Goal: Task Accomplishment & Management: Complete application form

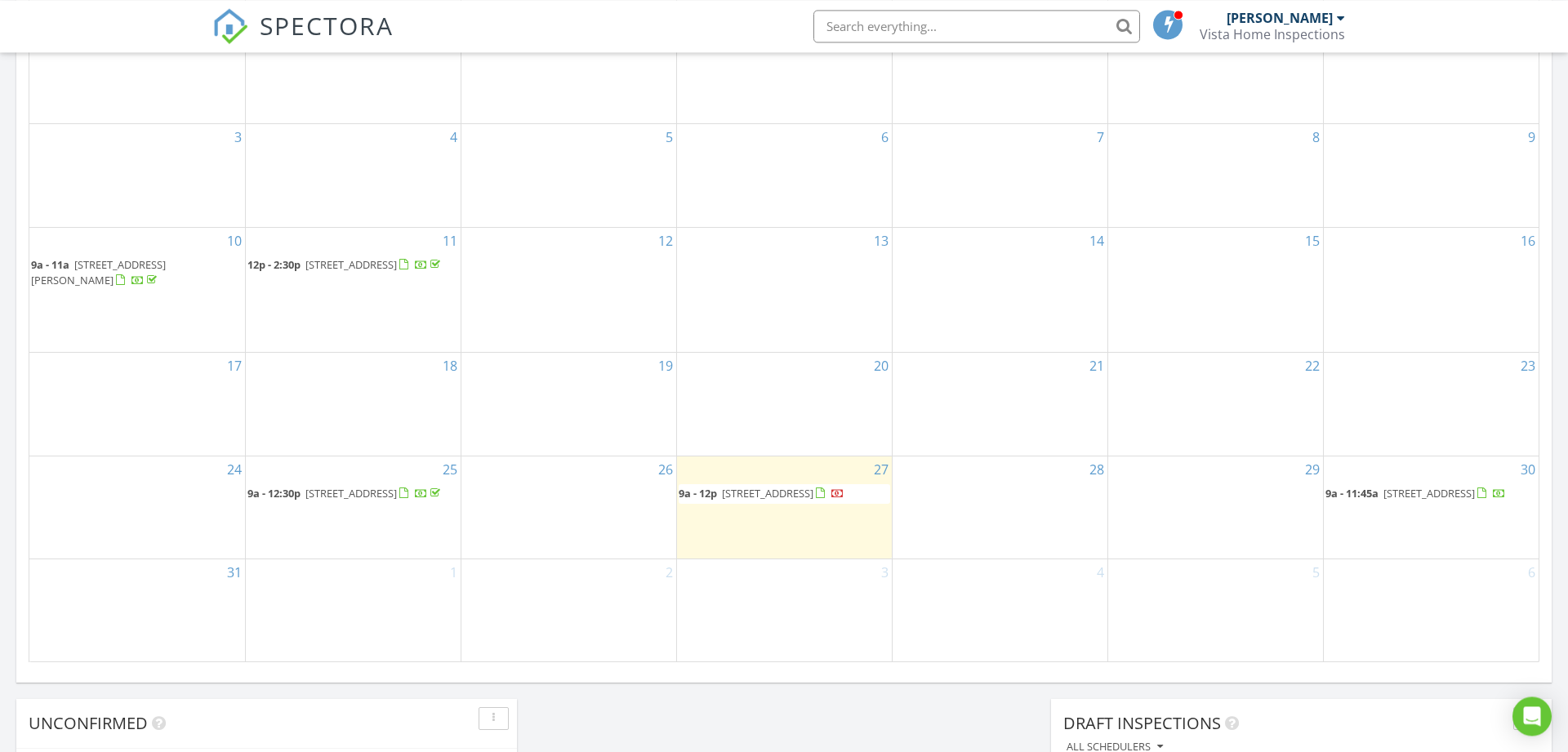
scroll to position [1097, 0]
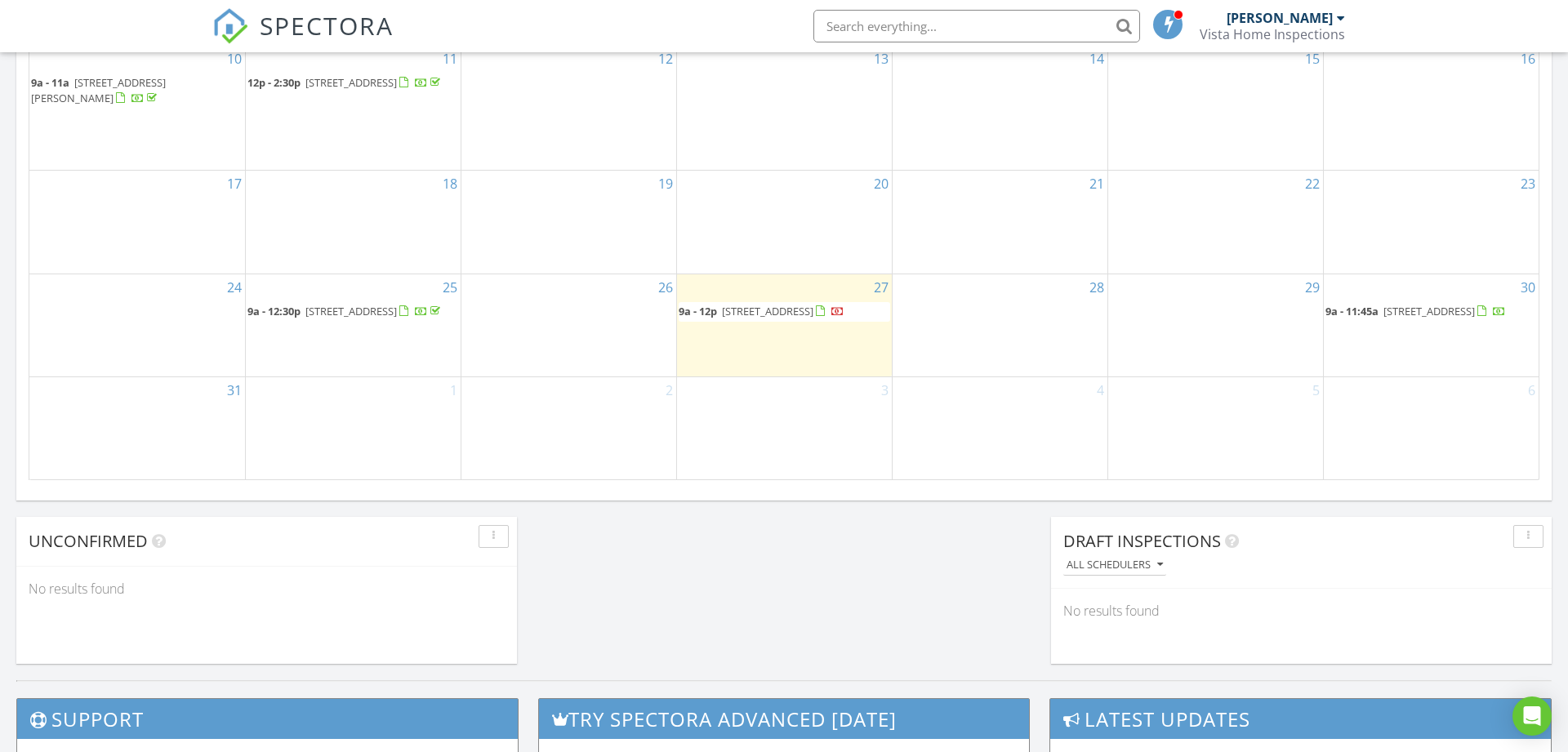
click at [561, 394] on div "2" at bounding box center [568, 428] width 214 height 102
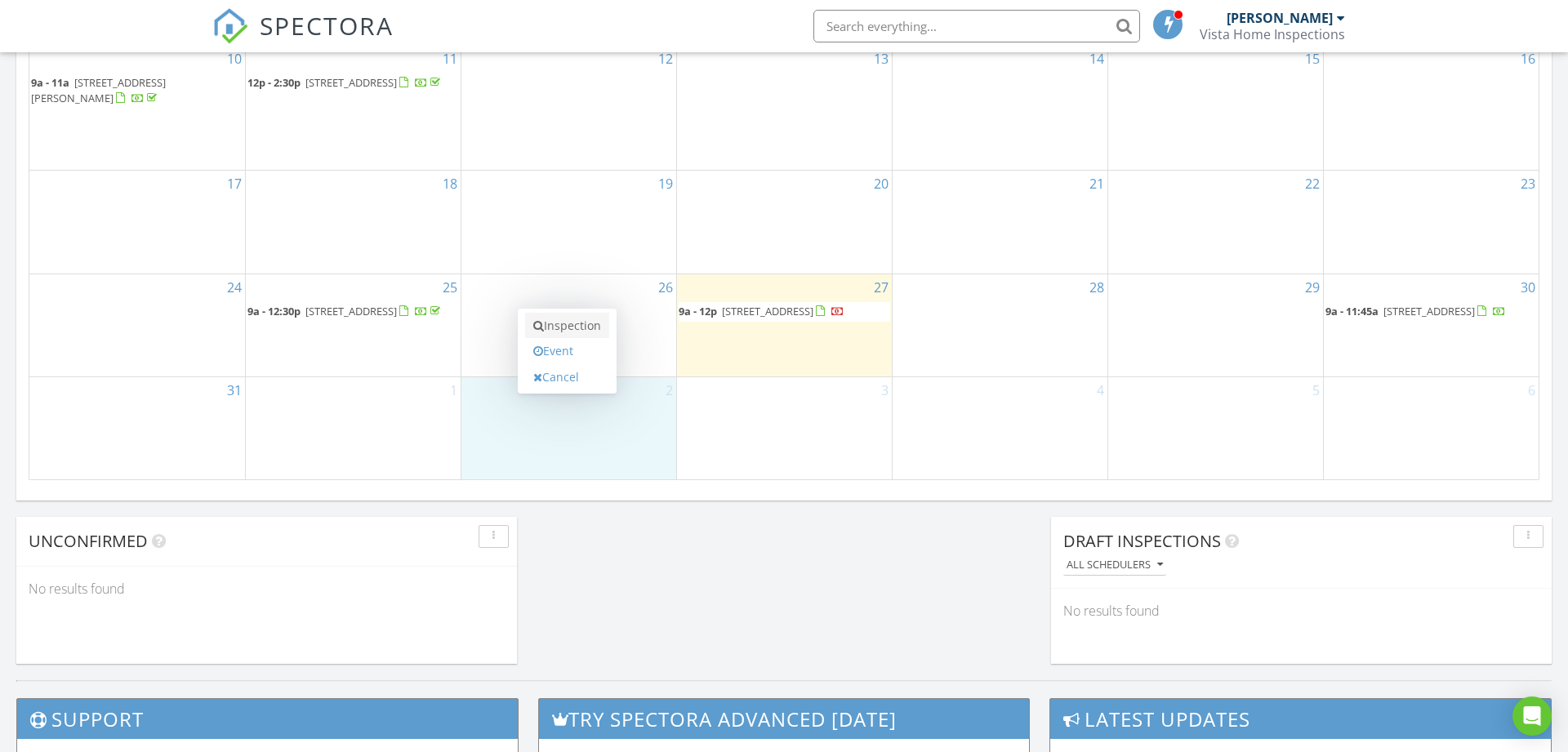
click at [583, 317] on link "Inspection" at bounding box center [567, 326] width 84 height 26
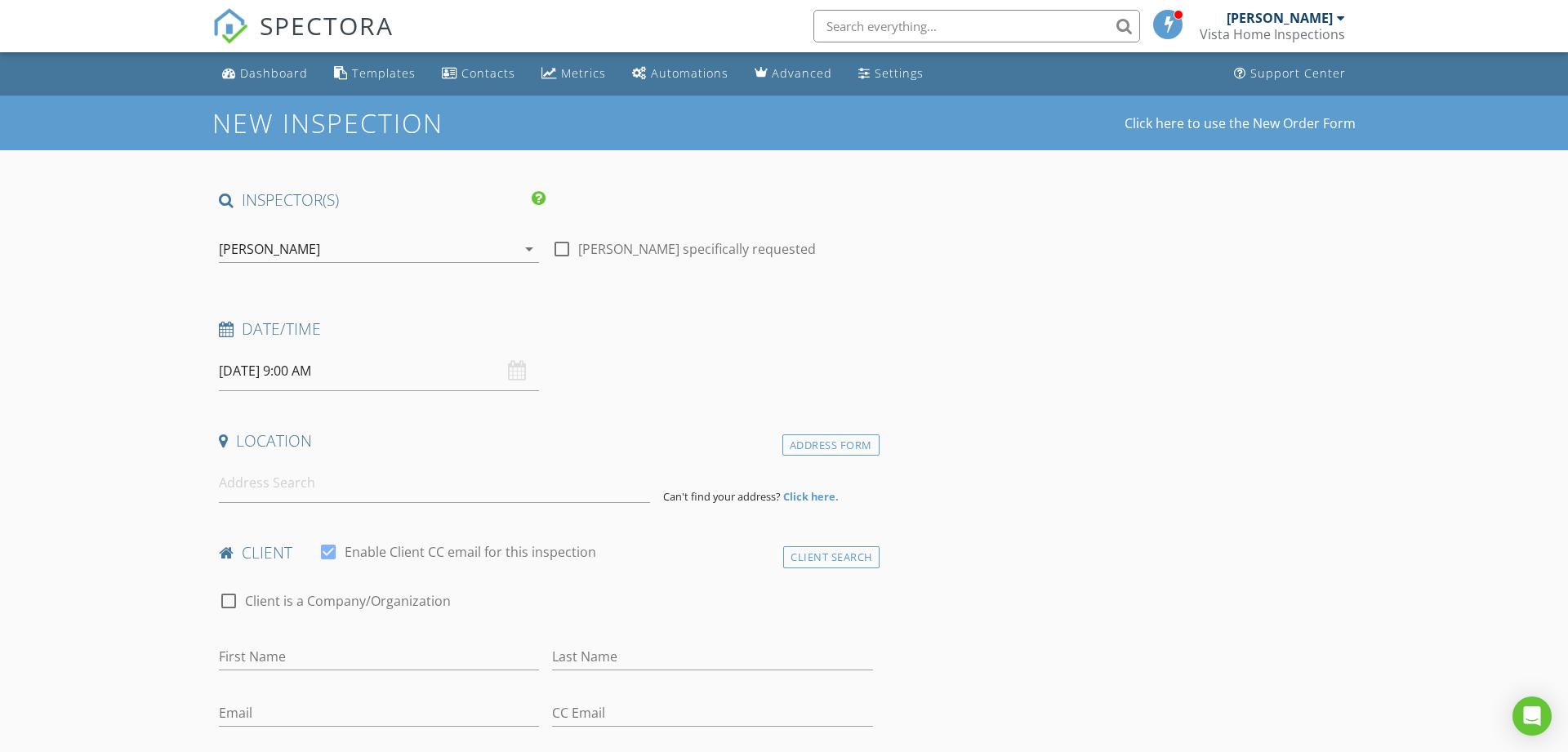
click at [489, 379] on input "09/02/2025 9:00 AM" at bounding box center [379, 371] width 320 height 40
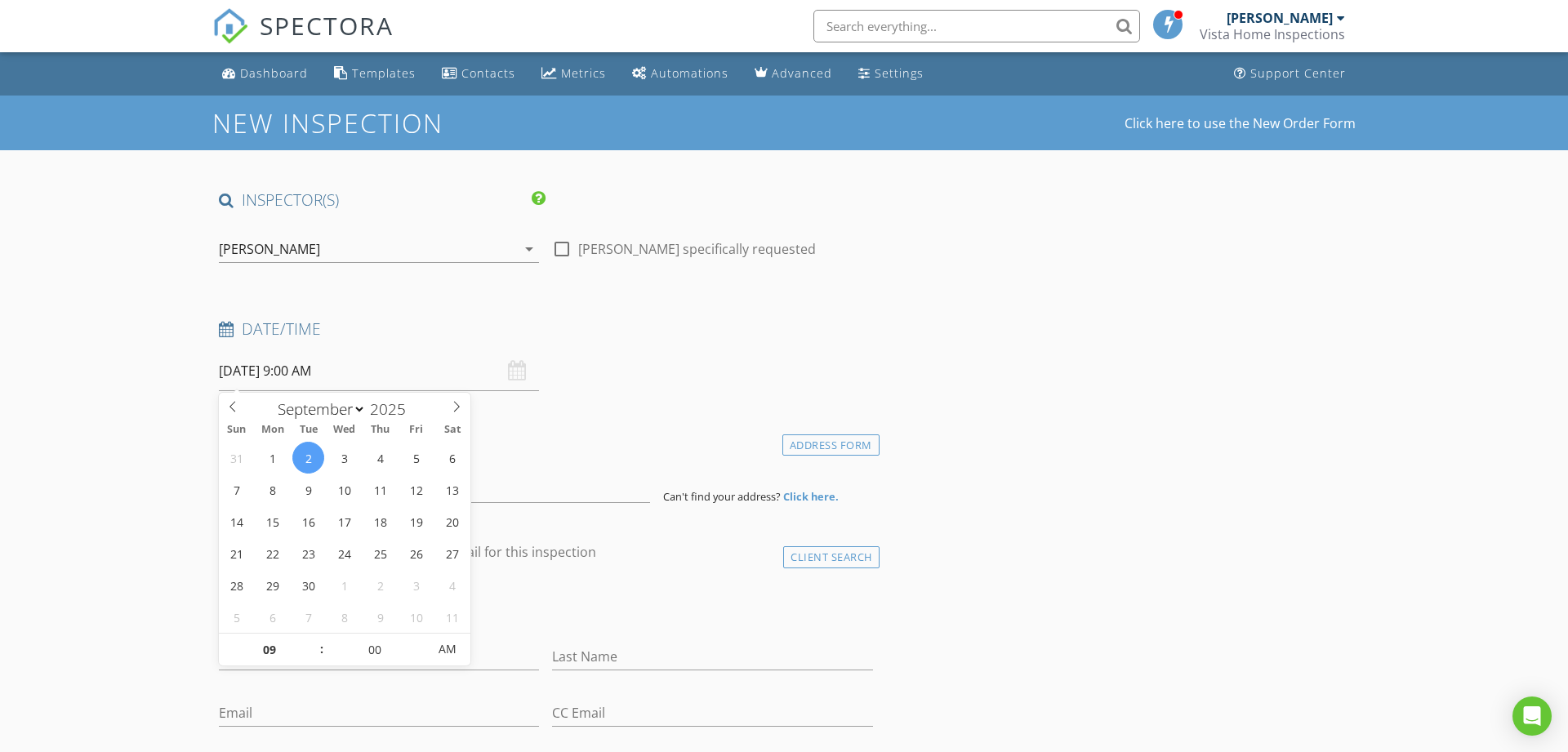
click at [532, 437] on h4 "Location" at bounding box center [545, 441] width 654 height 21
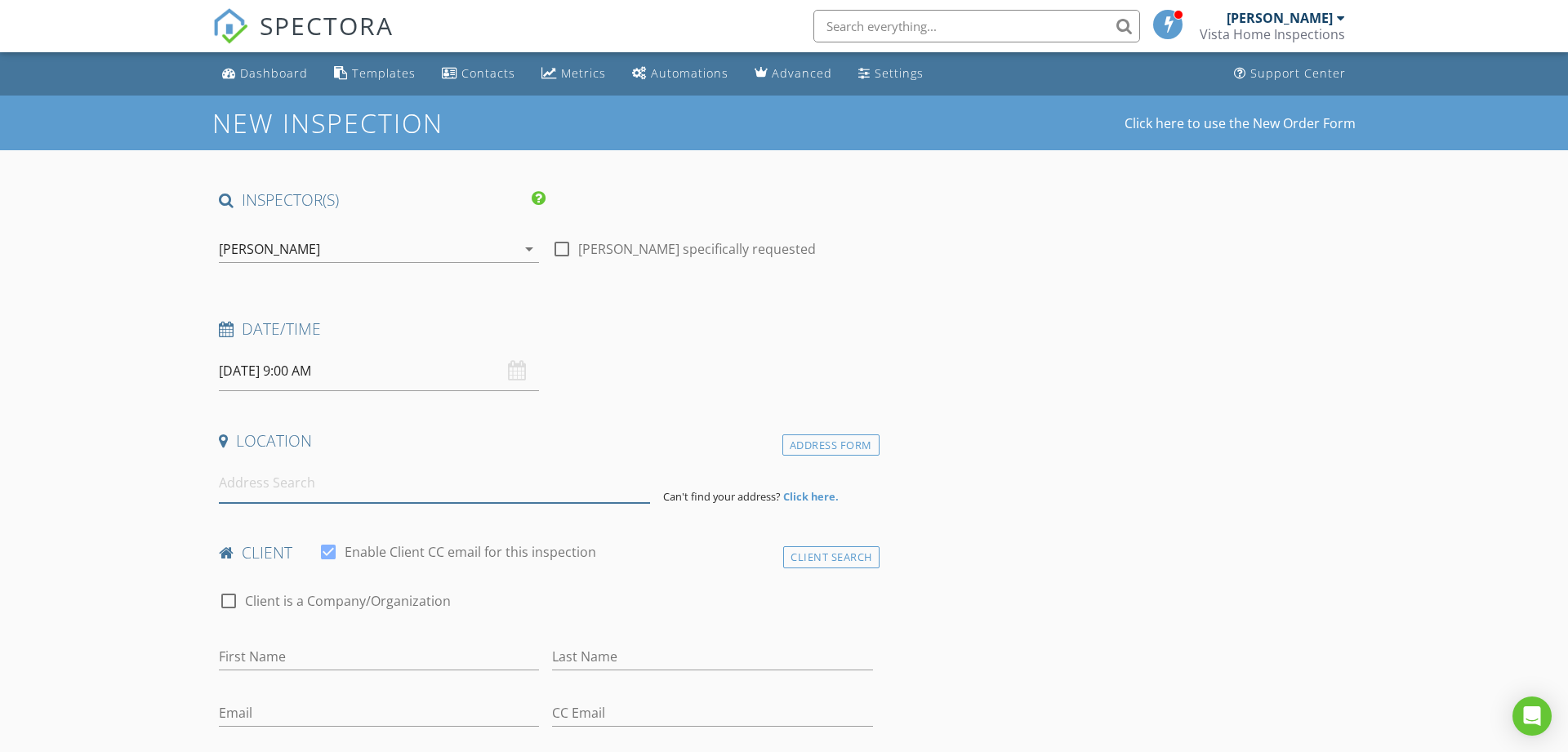
click at [390, 488] on input at bounding box center [434, 482] width 431 height 40
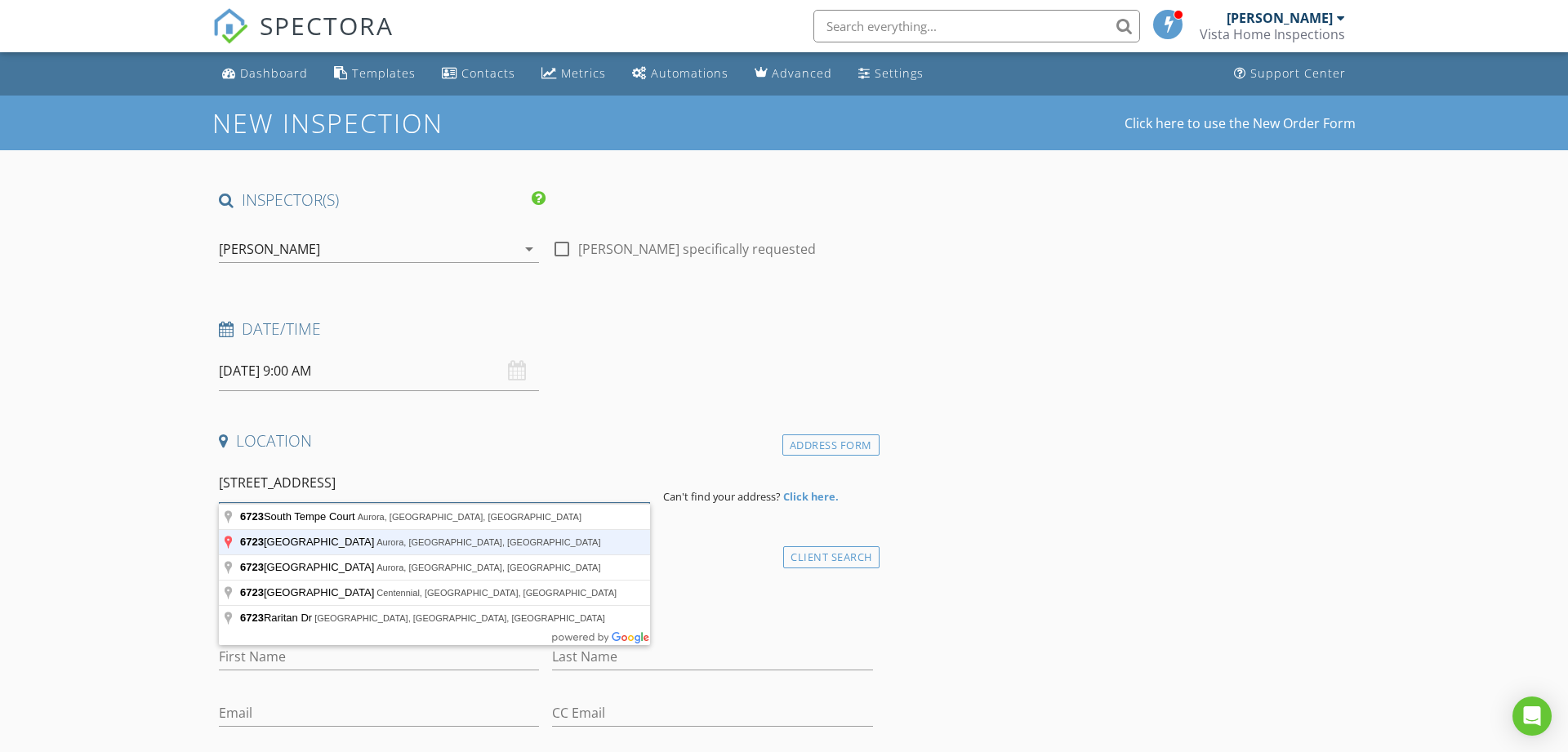
type input "6723 South Winnipeg Circle, Aurora, CO, USA"
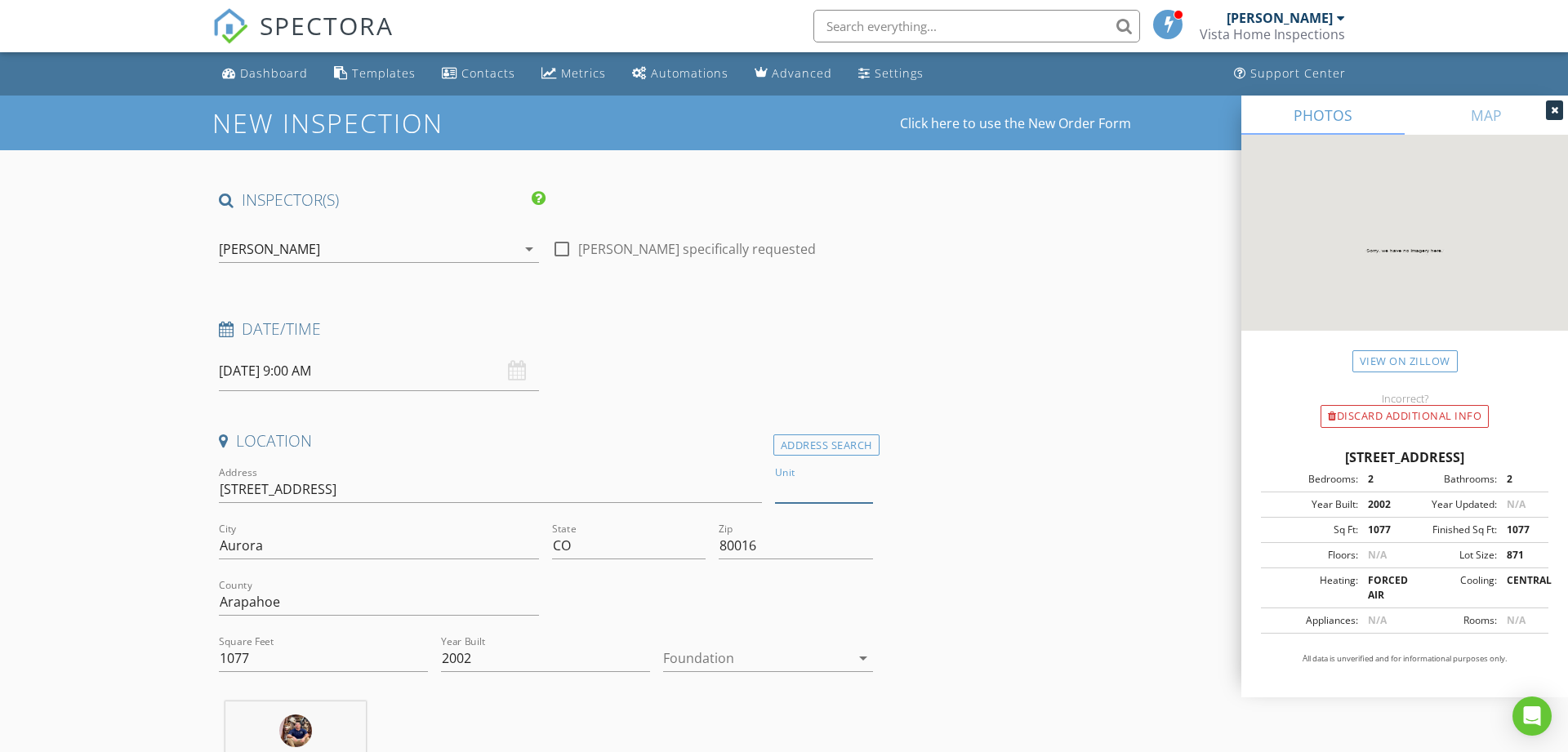
click at [815, 488] on input "Unit" at bounding box center [824, 490] width 98 height 27
type input "104"
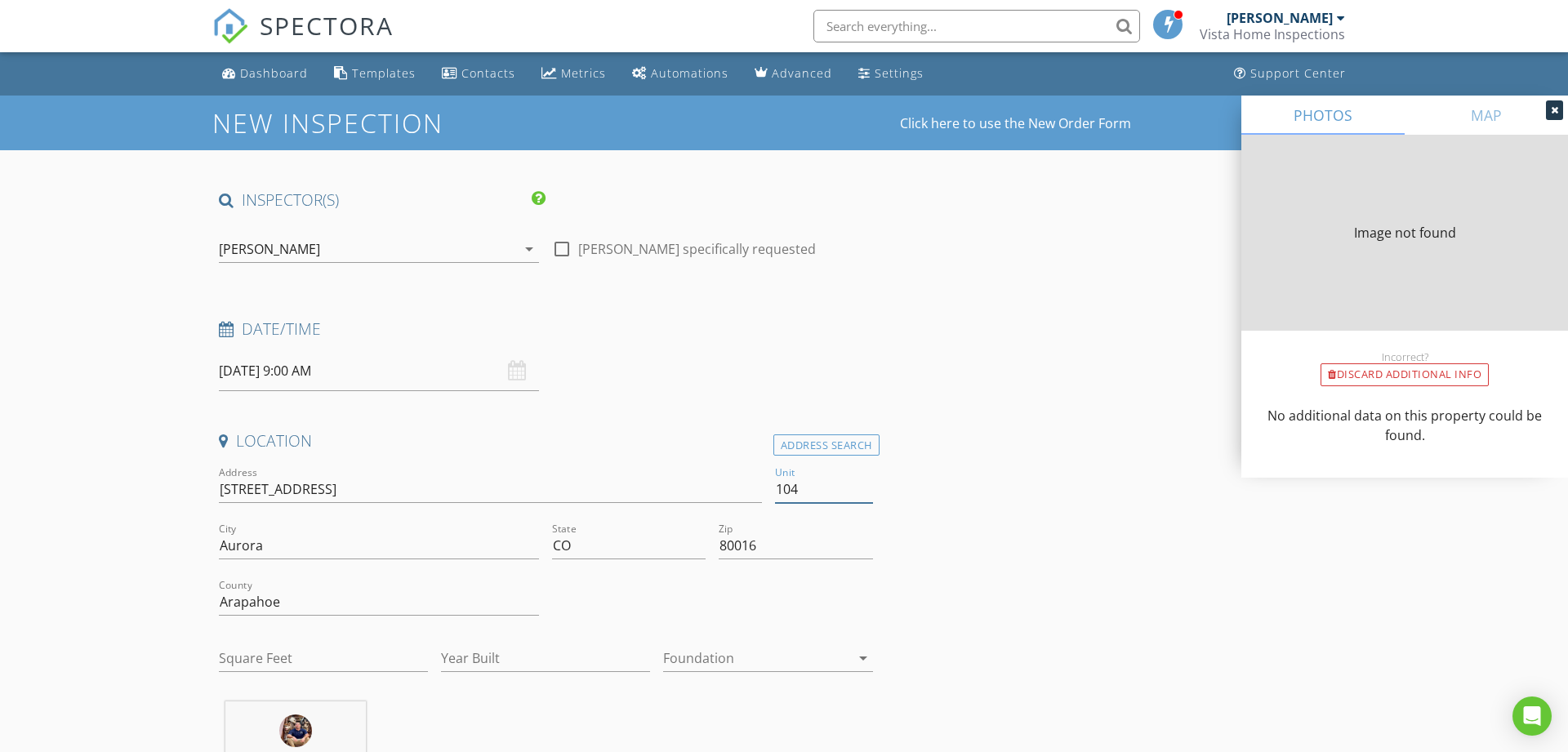
type input "1077"
type input "2002"
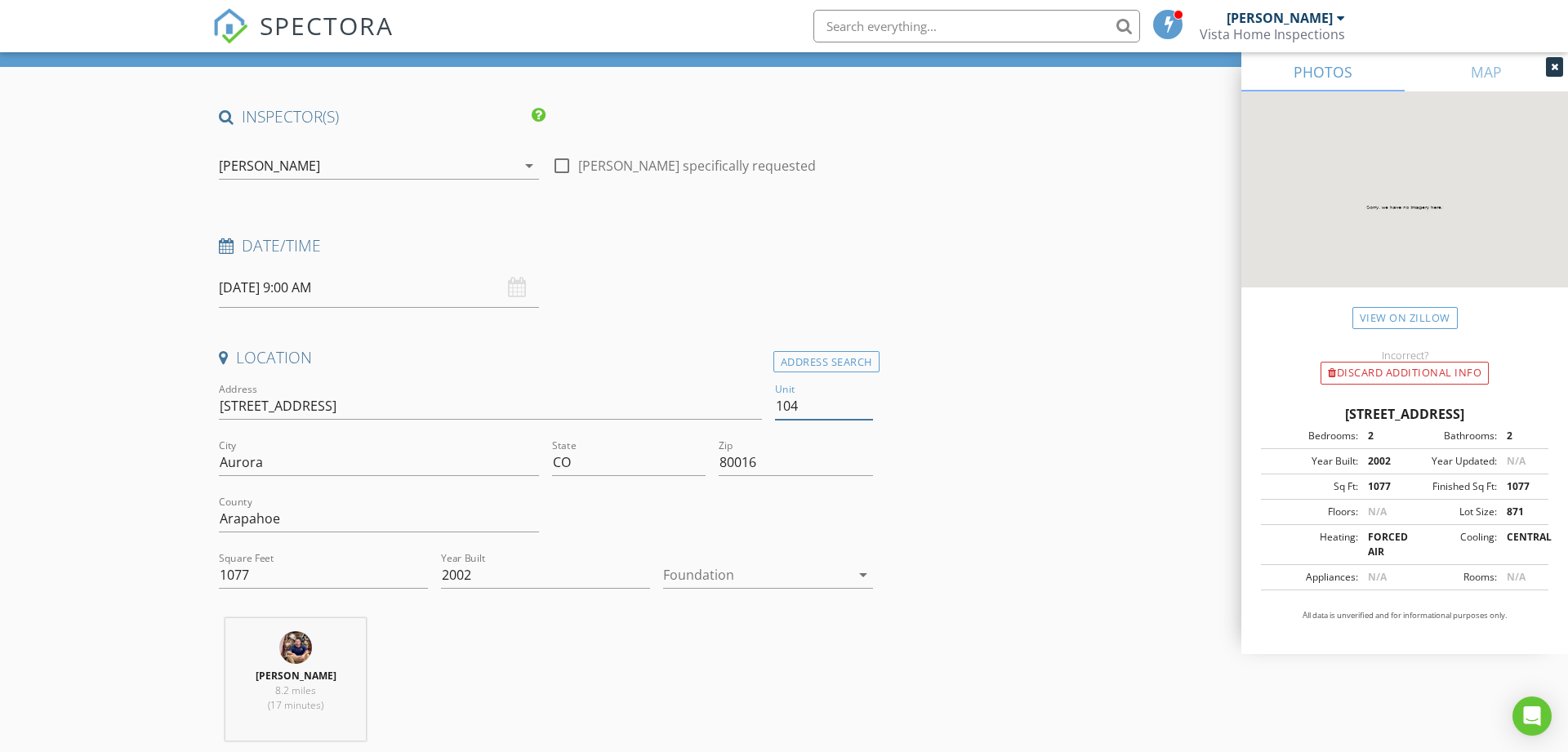
scroll to position [167, 0]
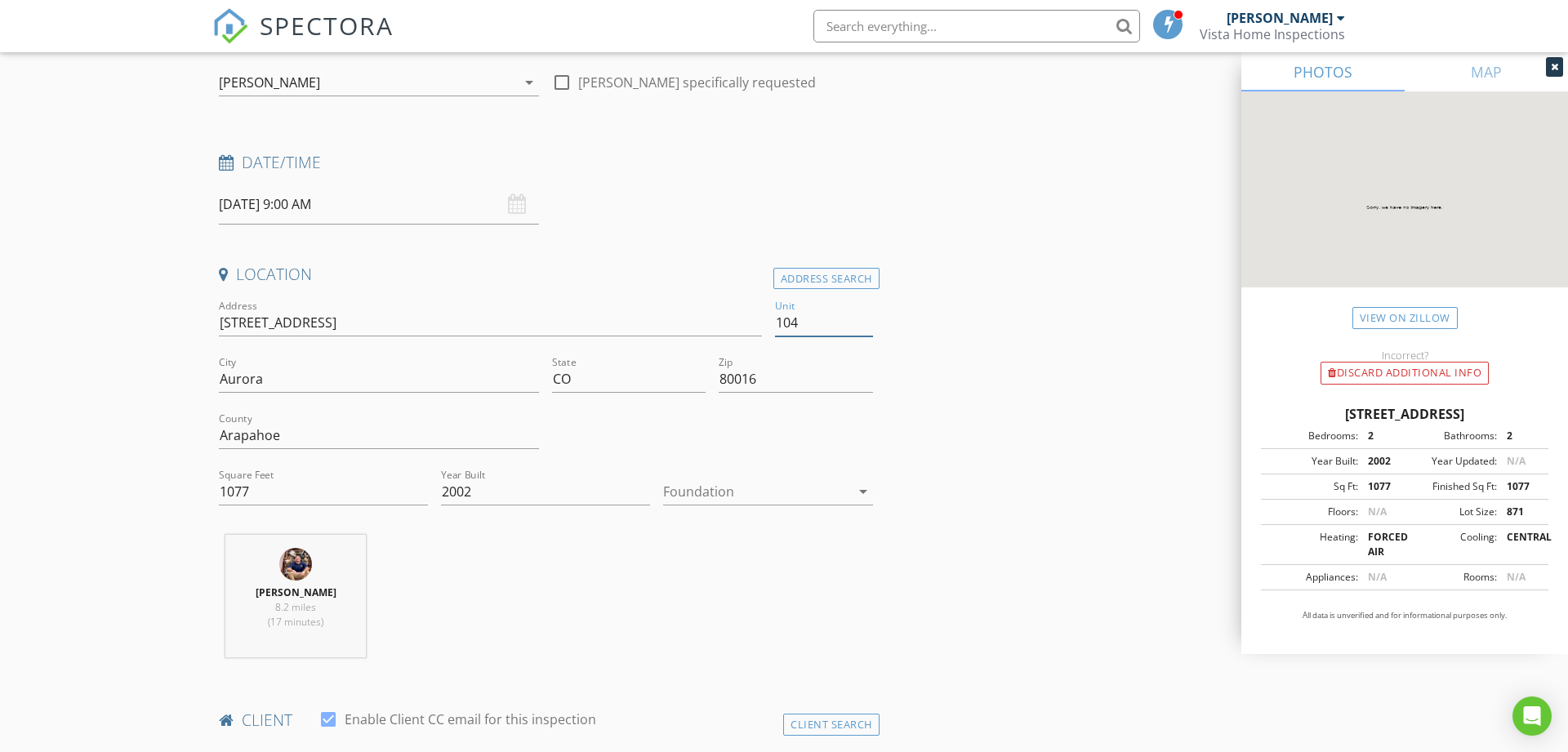
type input "104"
click at [730, 494] on div at bounding box center [755, 491] width 186 height 26
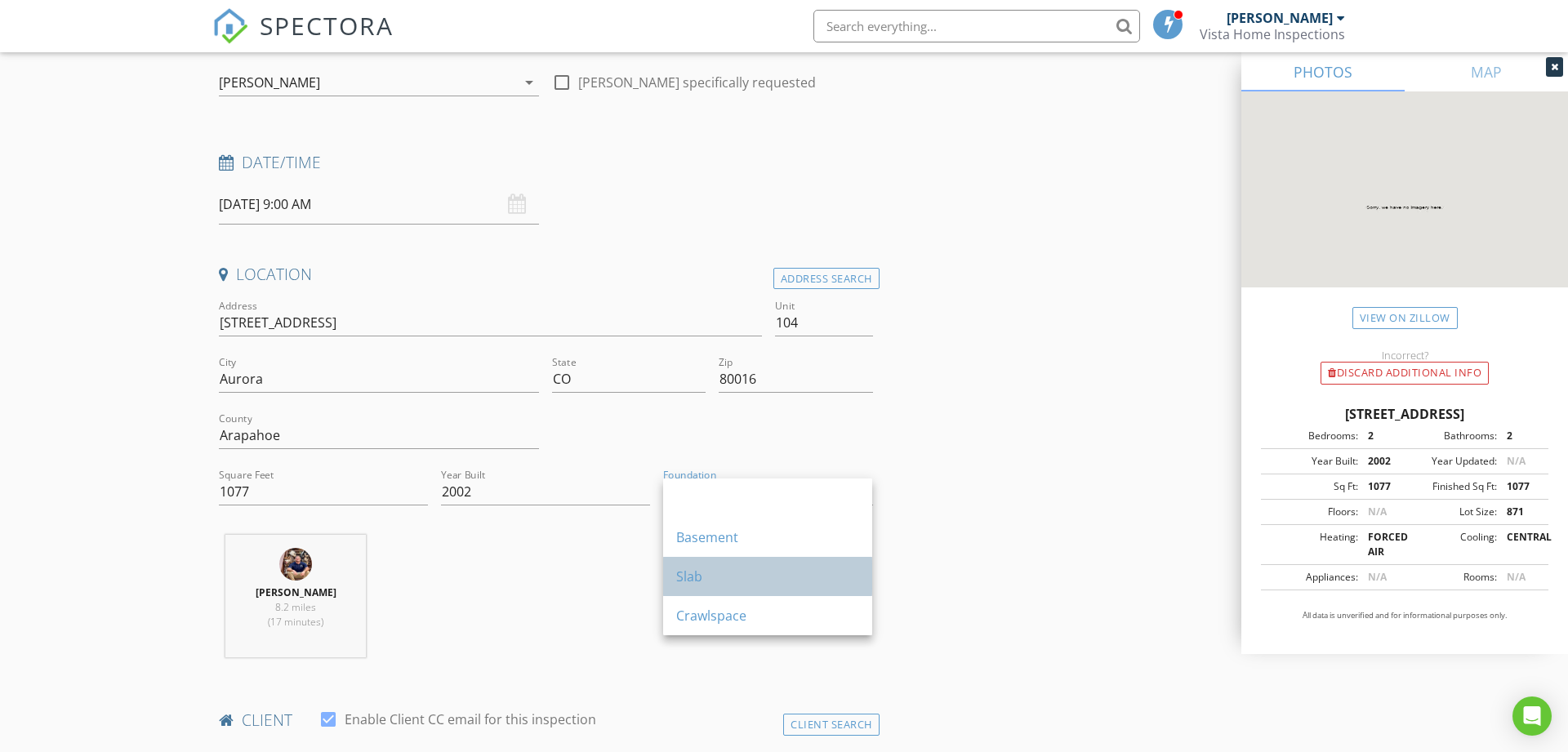
click at [707, 579] on div "Slab" at bounding box center [767, 576] width 183 height 20
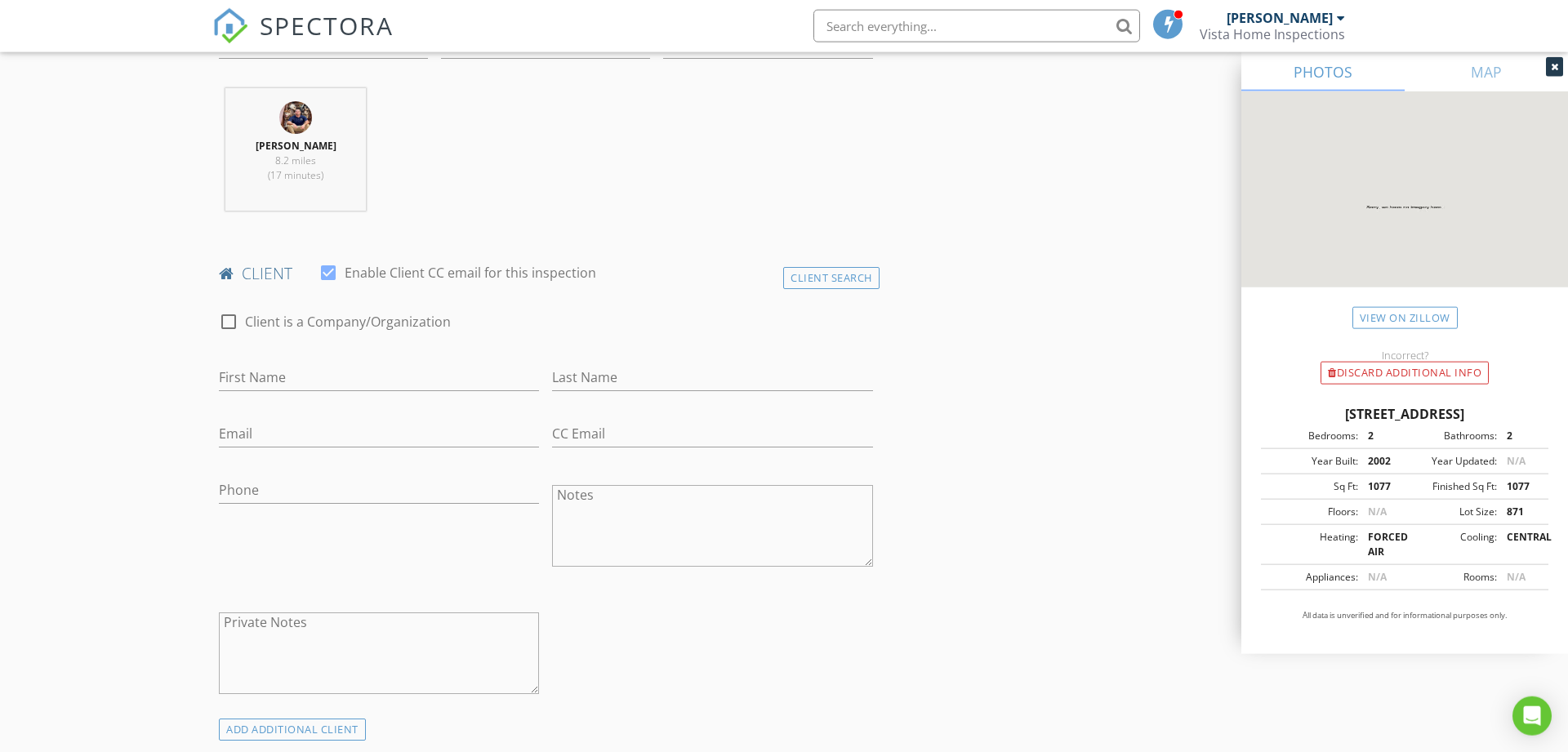
scroll to position [666, 0]
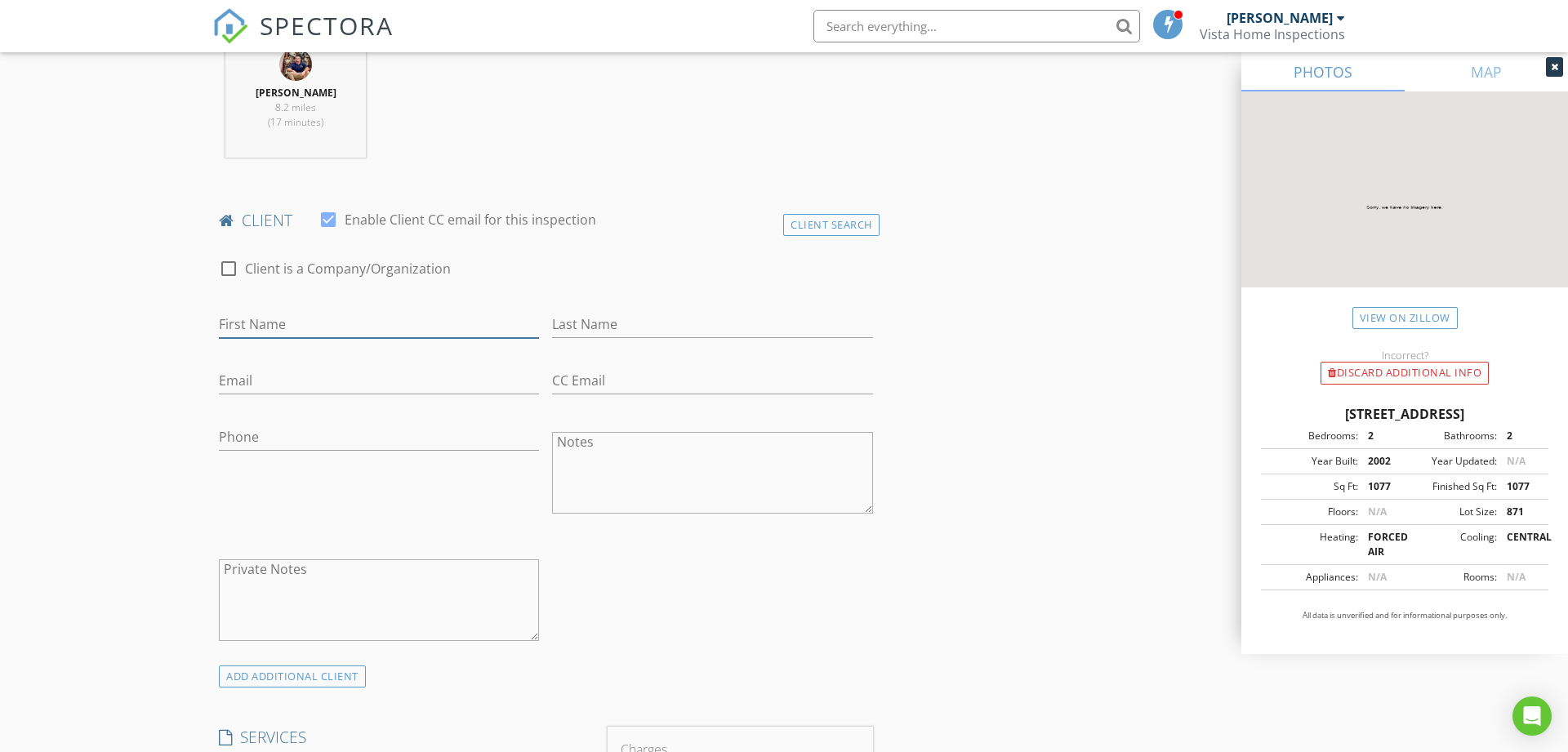
click at [413, 320] on input "First Name" at bounding box center [379, 325] width 320 height 27
type input "Sheila"
type input "Hagy"
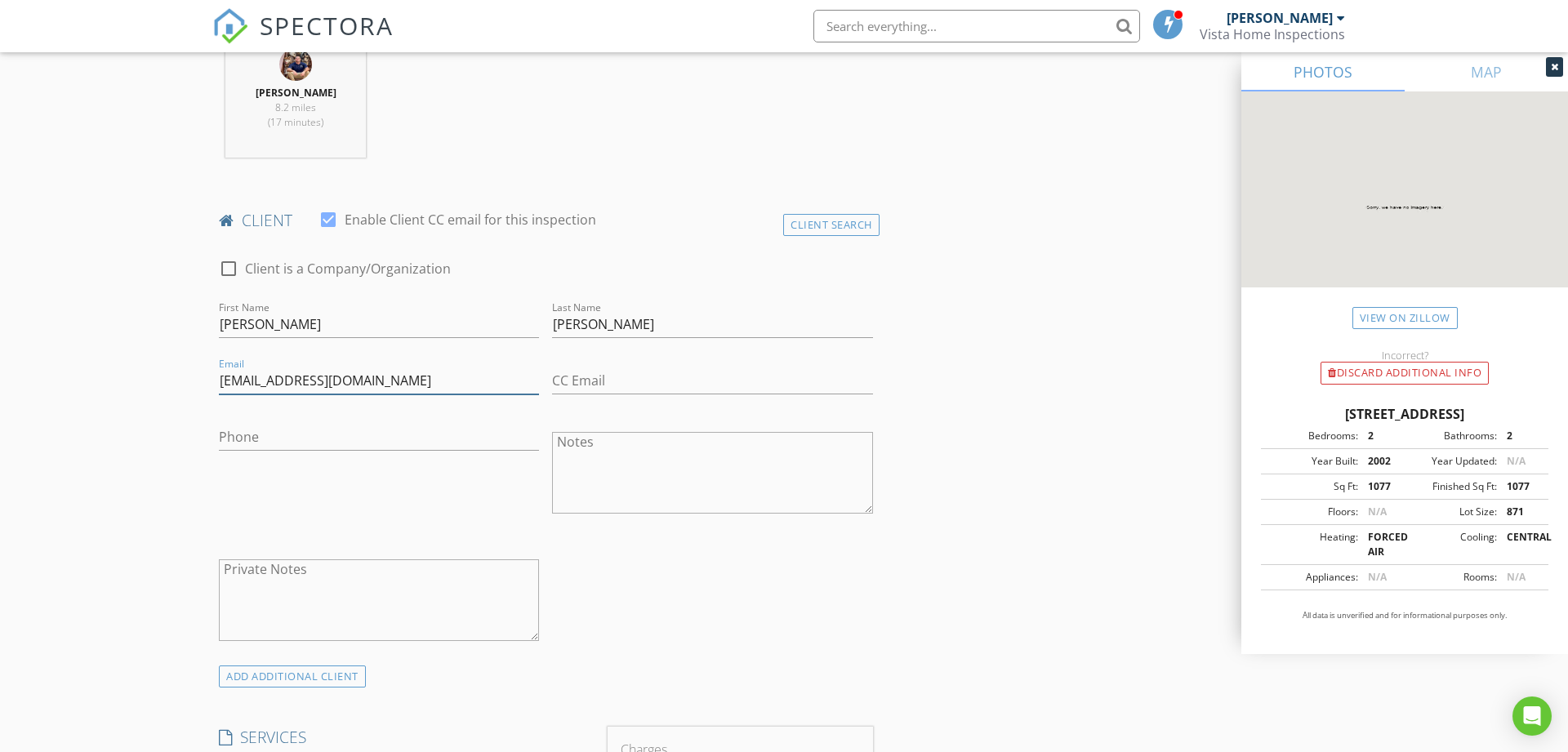
type input "sheilahagy57@gmail.com"
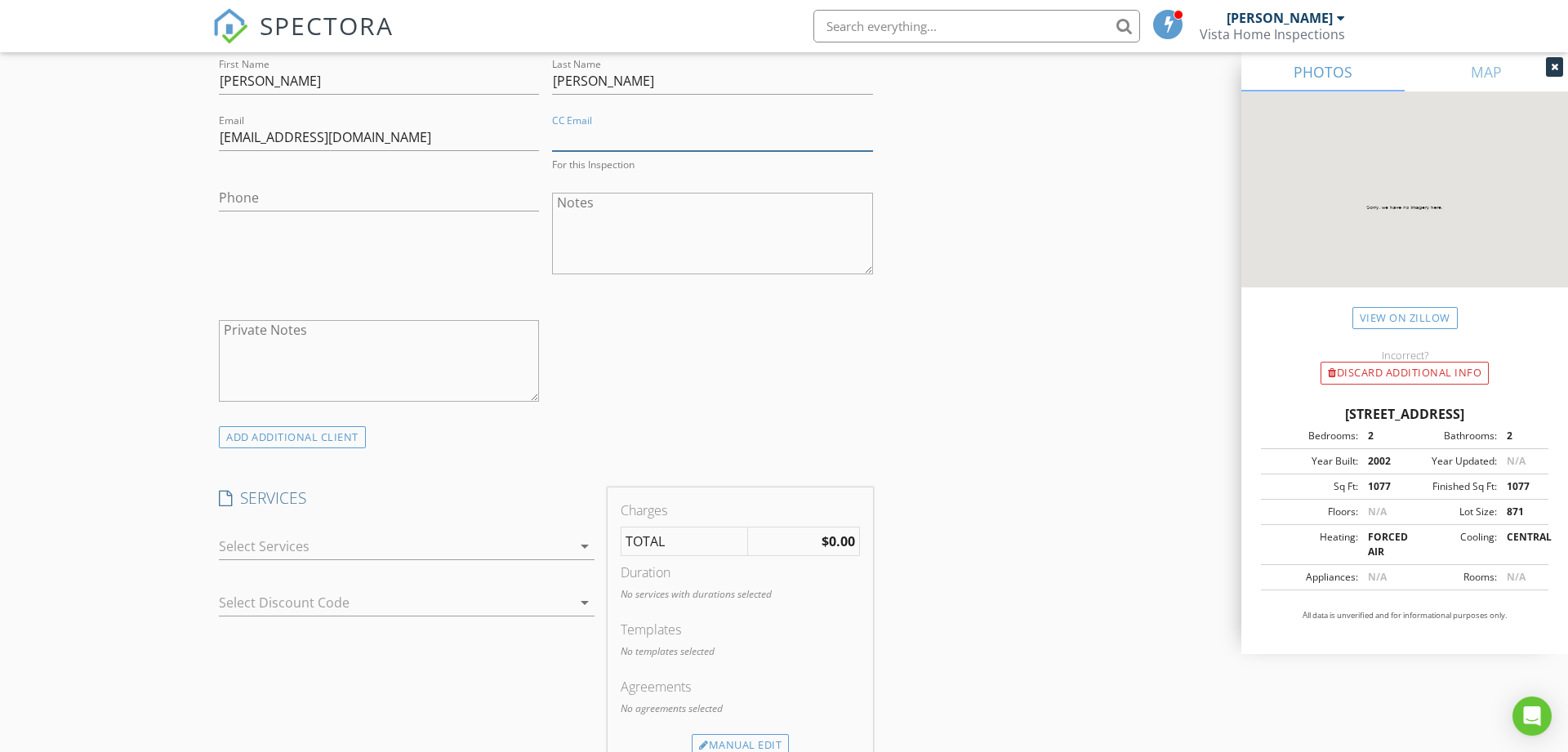
scroll to position [1000, 0]
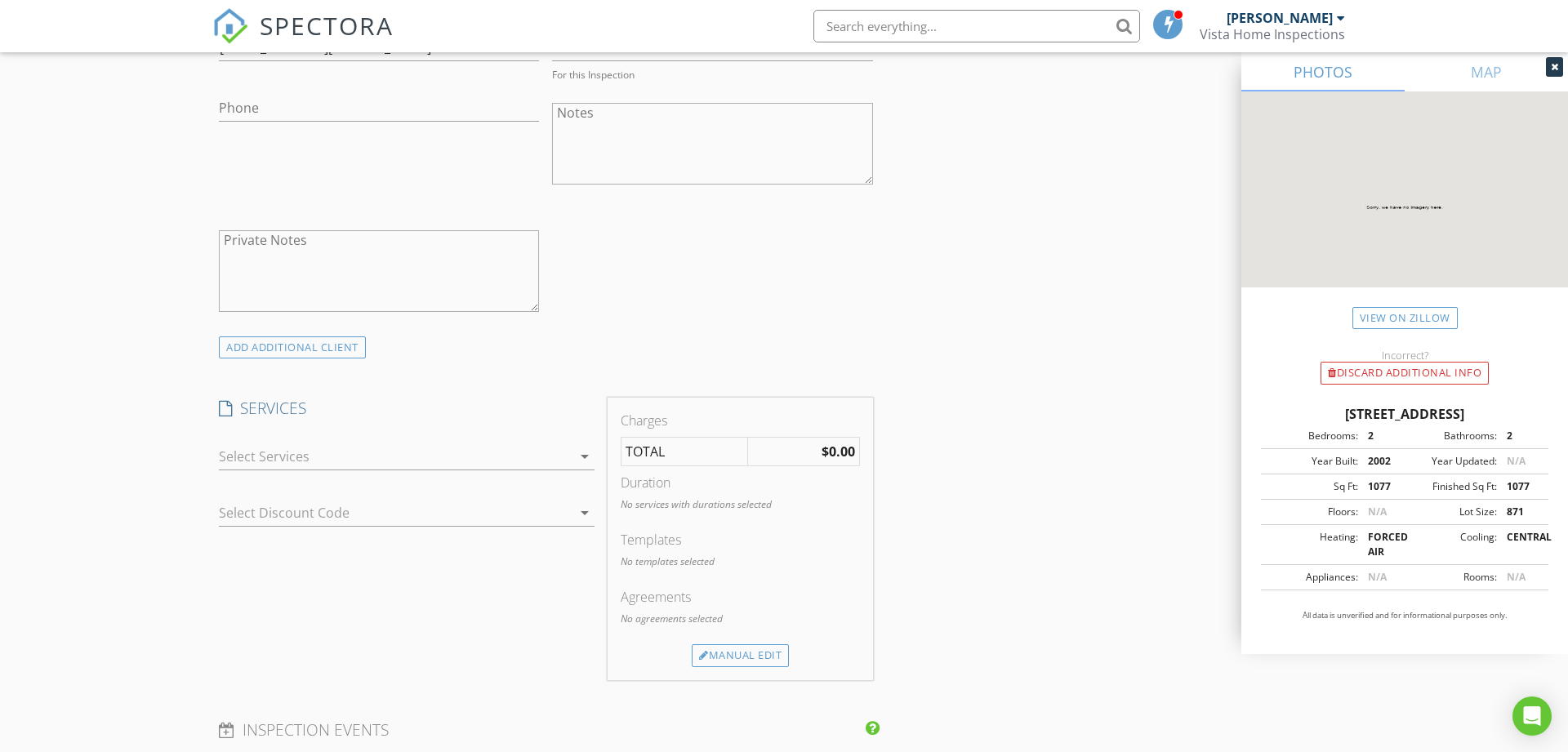
click at [522, 453] on div at bounding box center [395, 456] width 353 height 26
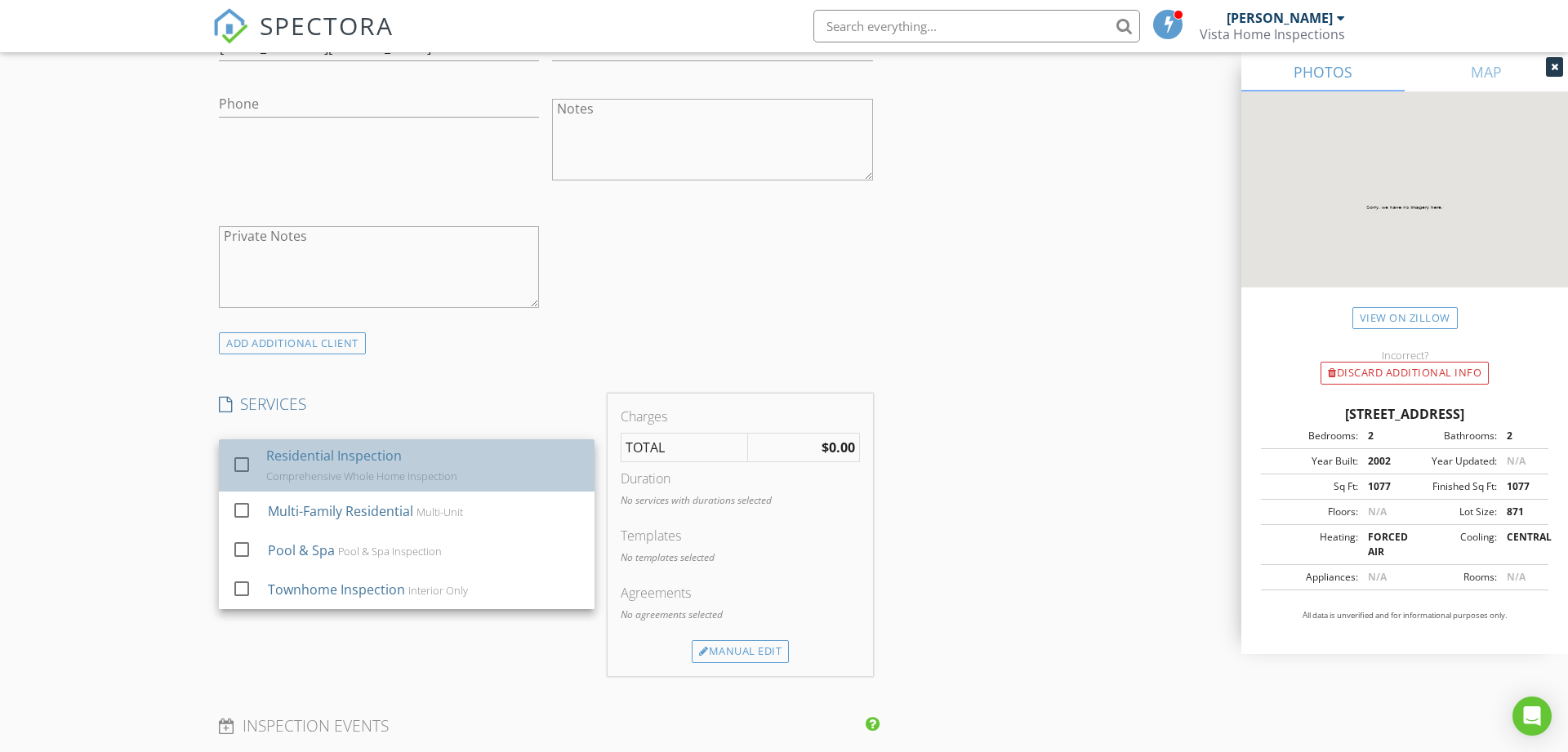
click at [356, 470] on div "Comprehensive Whole Home Inspection" at bounding box center [362, 476] width 191 height 13
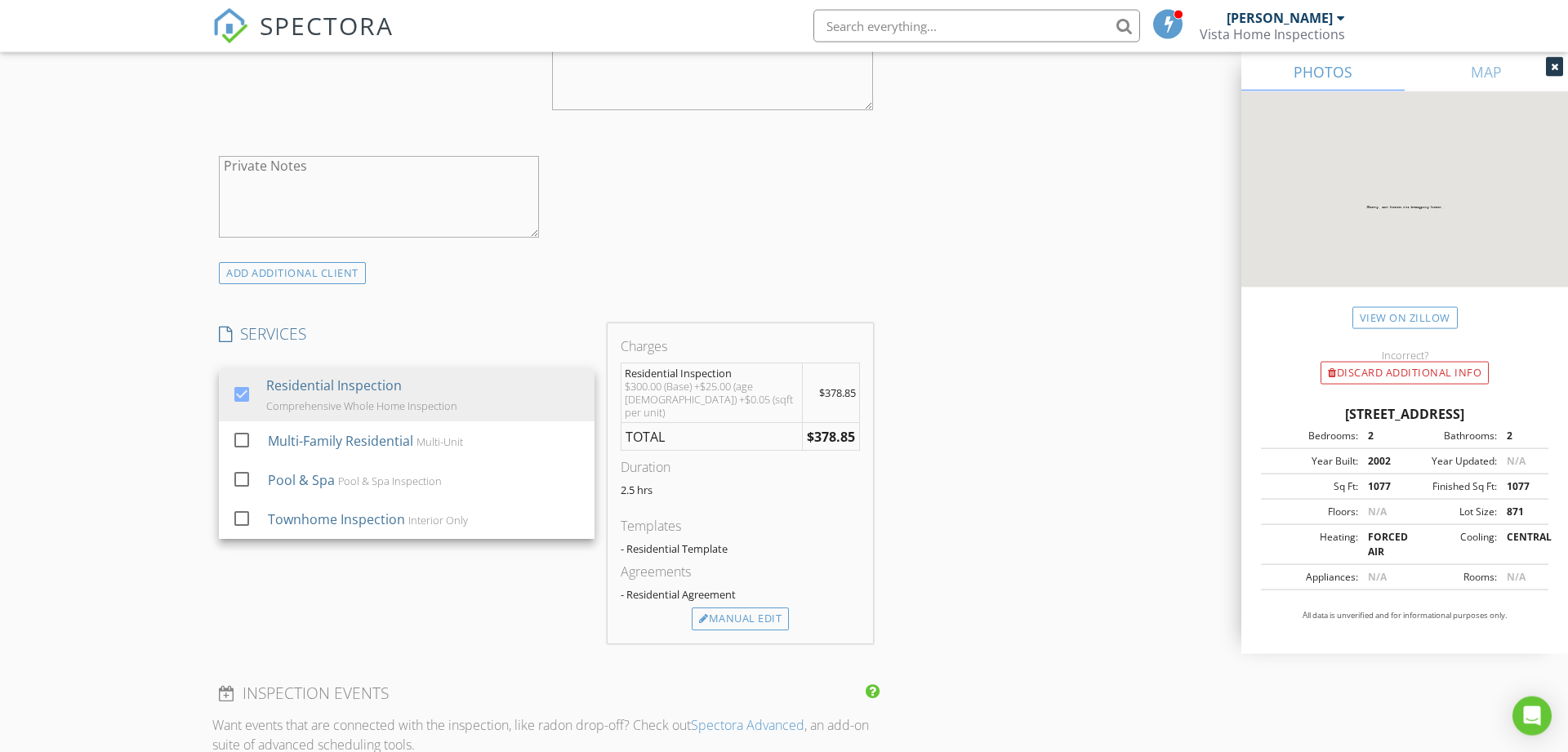
scroll to position [1083, 0]
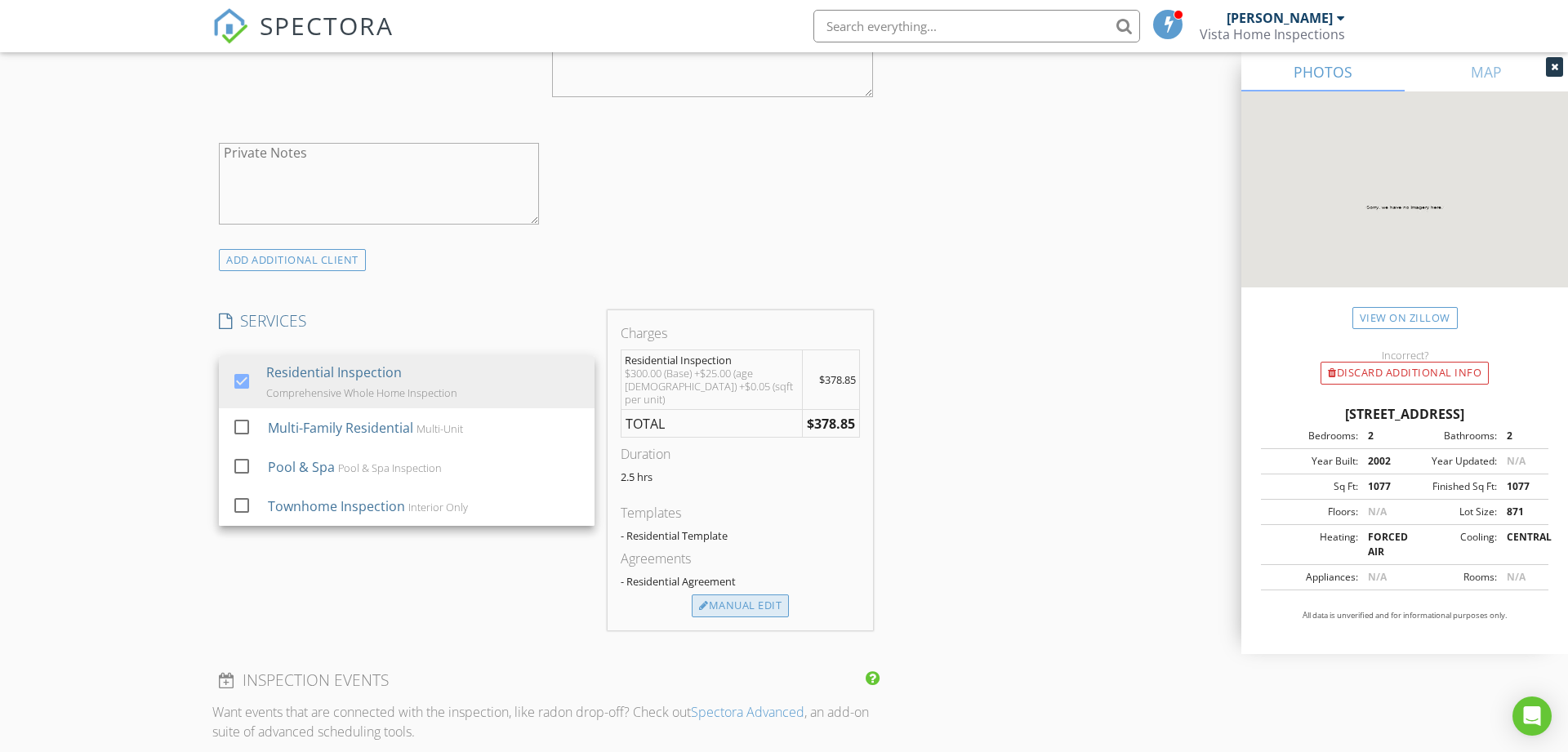
click at [762, 595] on div "Manual Edit" at bounding box center [740, 606] width 97 height 23
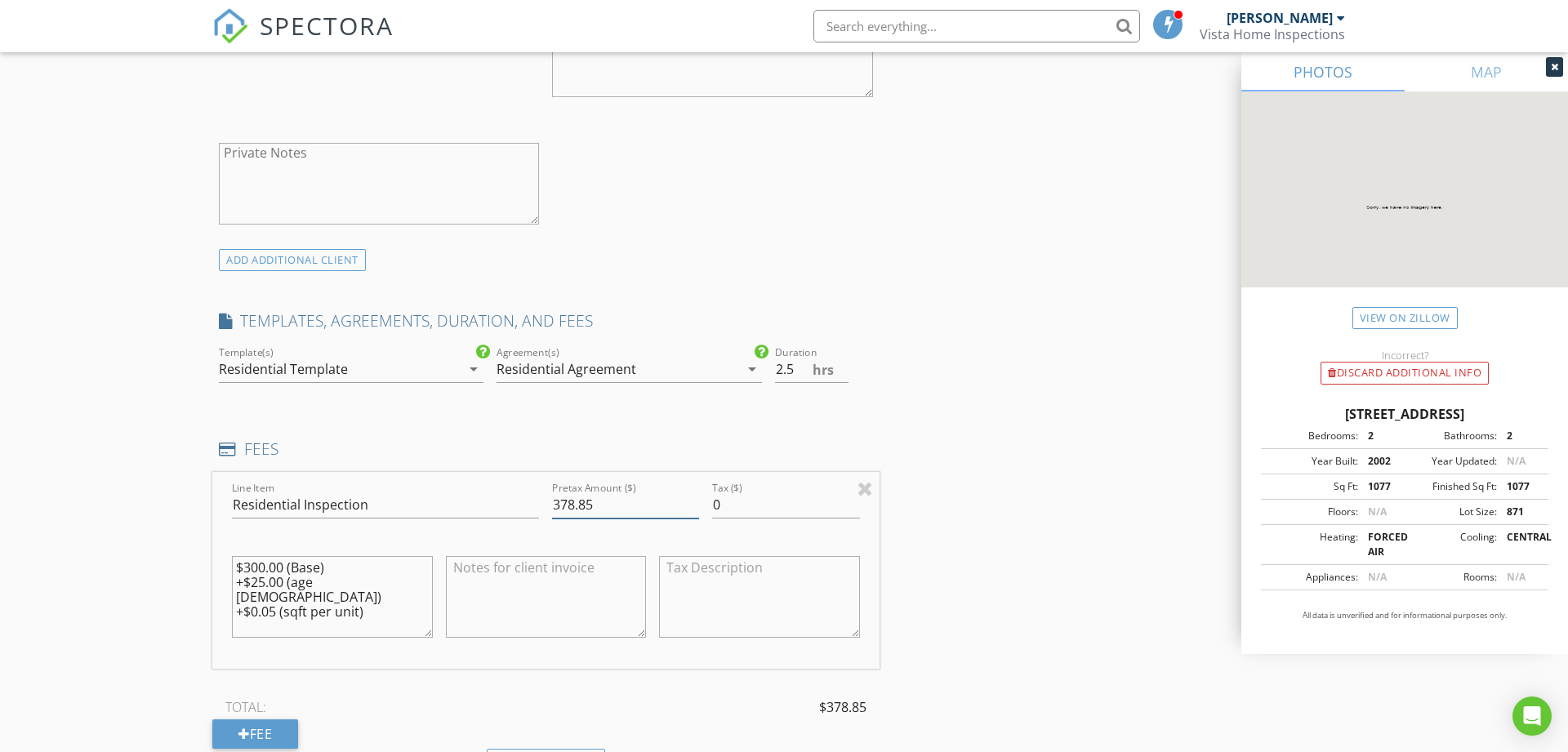
click at [614, 513] on input "378.85" at bounding box center [625, 505] width 147 height 27
type input "305"
click at [1074, 476] on div "INSPECTOR(S) check_box Matthew Kelly PRIMARY Matthew Kelly arrow_drop_down chec…" at bounding box center [784, 534] width 1143 height 2856
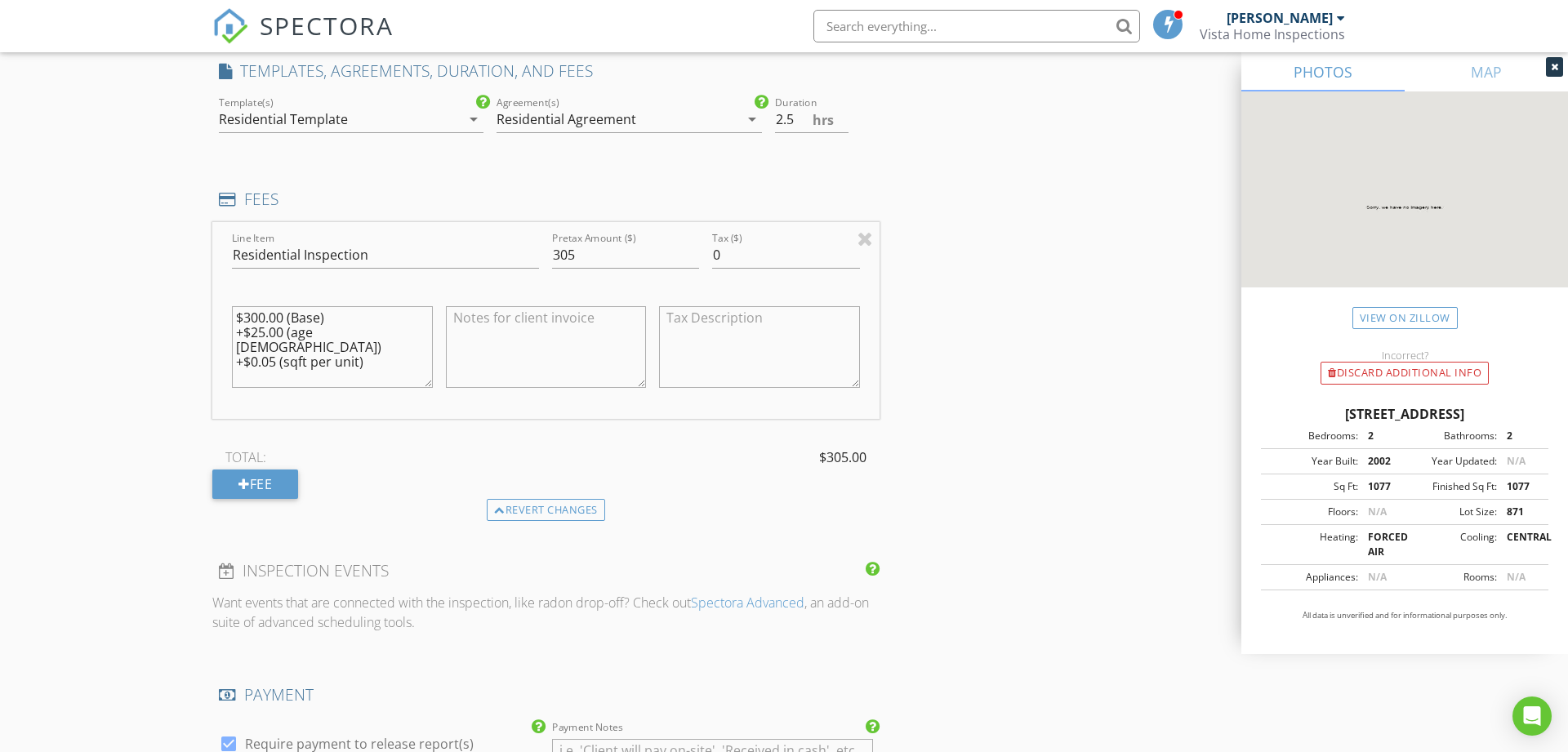
scroll to position [1166, 0]
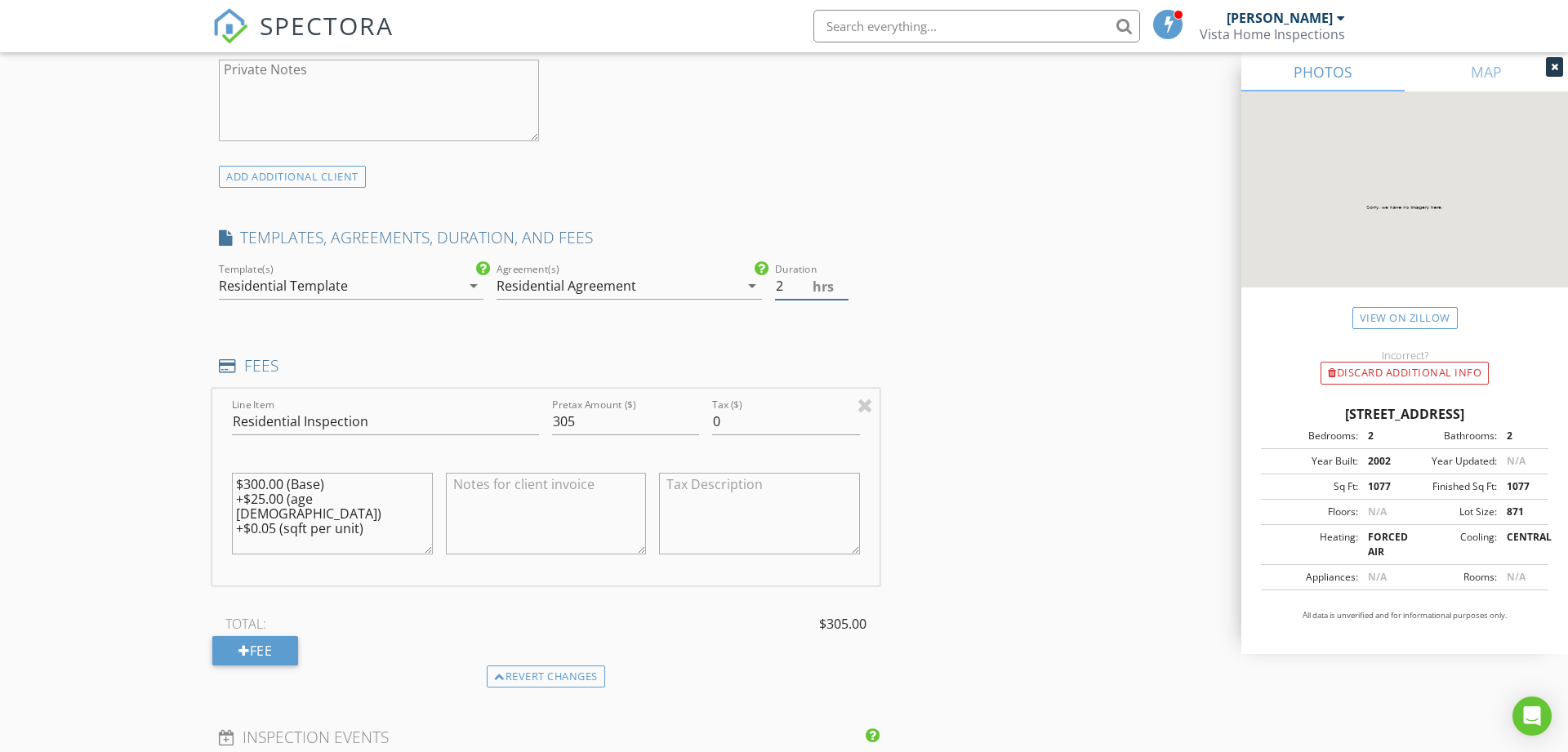
click at [843, 291] on input "2" at bounding box center [812, 287] width 73 height 27
type input "1.5"
click at [844, 288] on input "1.5" at bounding box center [812, 287] width 73 height 27
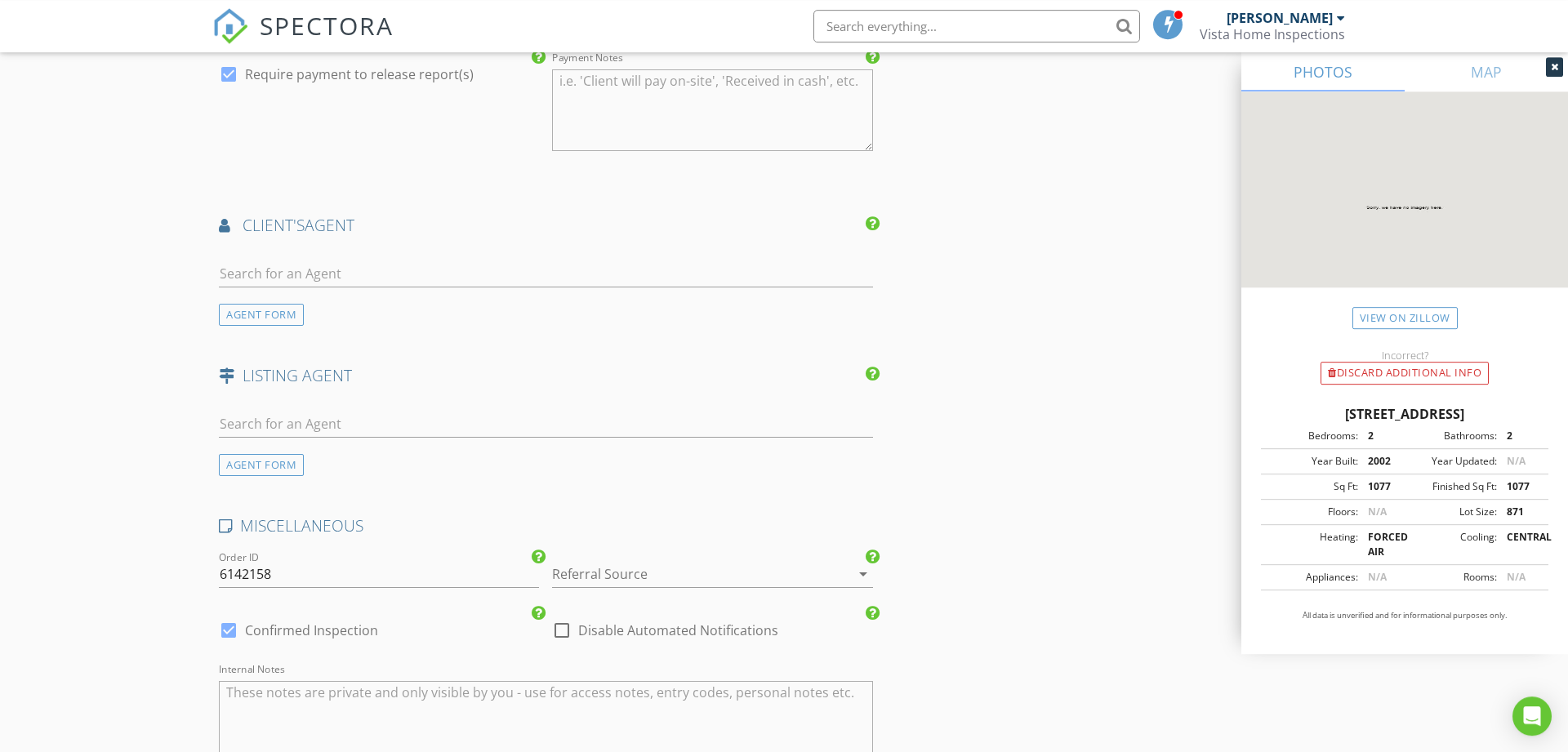
scroll to position [1999, 0]
click at [485, 272] on input "text" at bounding box center [545, 277] width 654 height 27
click at [280, 322] on div "AGENT FORM" at bounding box center [261, 318] width 85 height 22
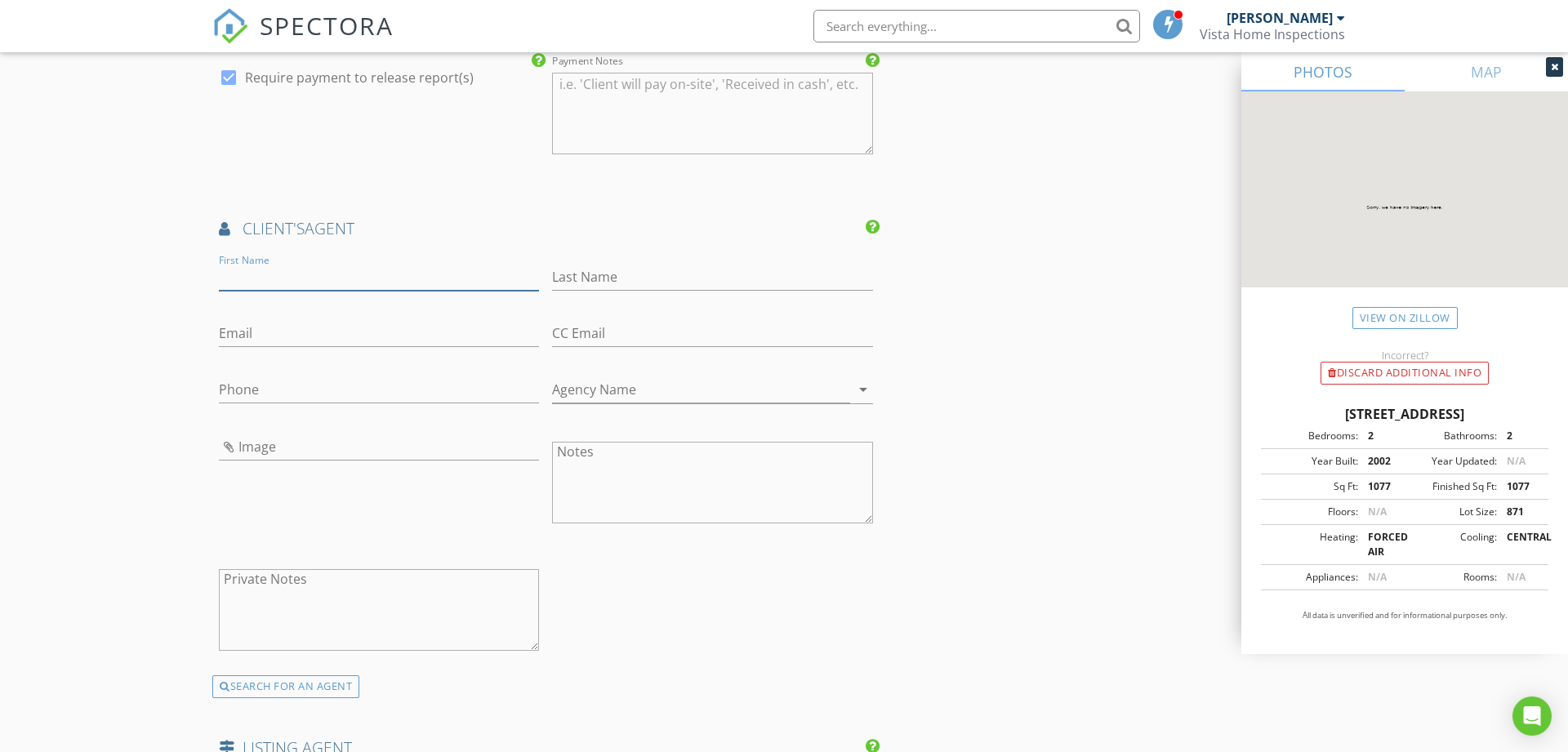
click at [328, 276] on input "First Name" at bounding box center [379, 277] width 320 height 27
type input "[PERSON_NAME]"
click at [327, 332] on input "Email" at bounding box center [379, 333] width 320 height 27
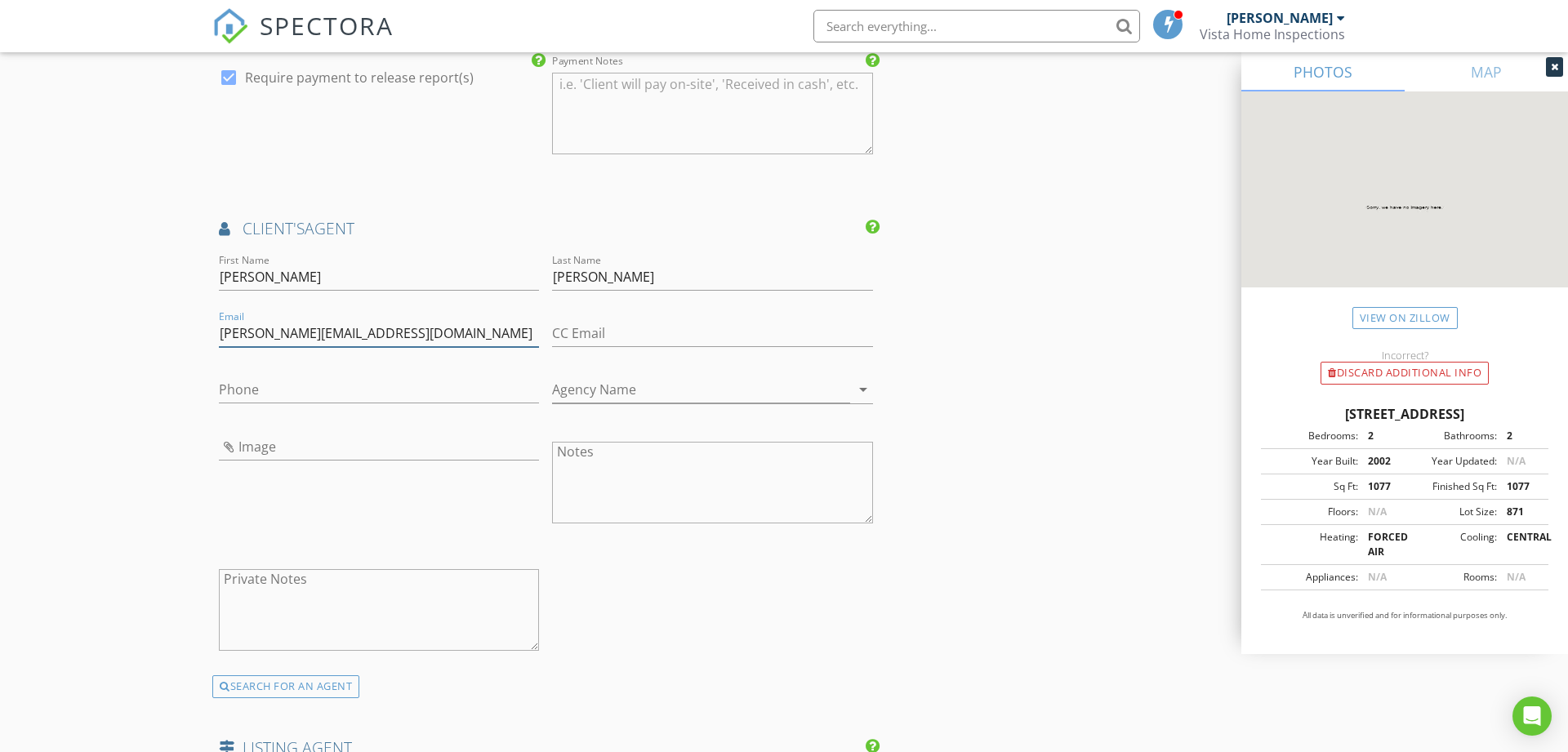
type input "[PERSON_NAME][EMAIL_ADDRESS][DOMAIN_NAME]"
click at [731, 399] on input "Agency Name" at bounding box center [700, 390] width 297 height 27
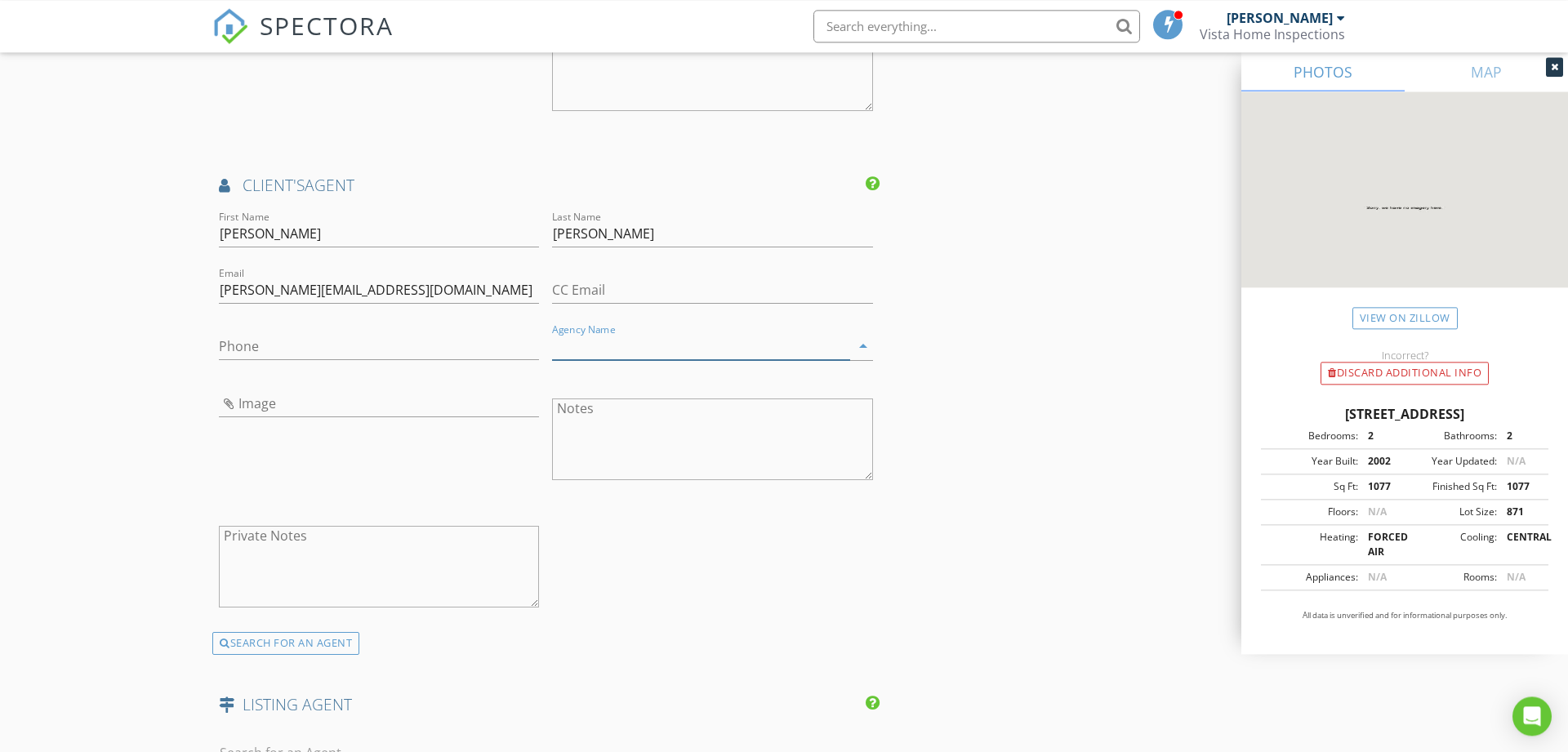
scroll to position [2082, 0]
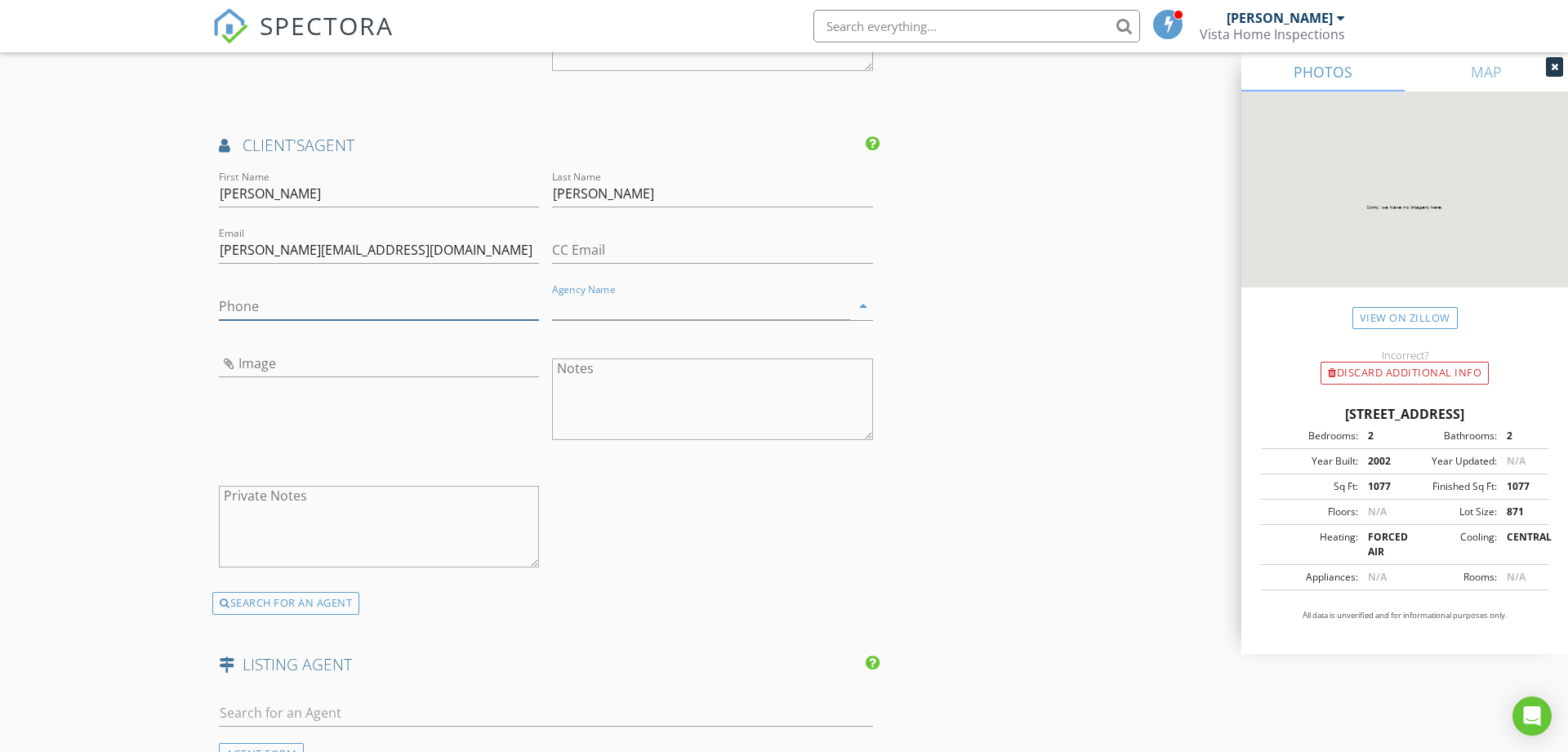
click at [400, 313] on input "Phone" at bounding box center [379, 307] width 320 height 27
type input "[PHONE_NUMBER]"
click at [653, 312] on input "Agency Name" at bounding box center [700, 307] width 297 height 27
type input "[PERSON_NAME]"
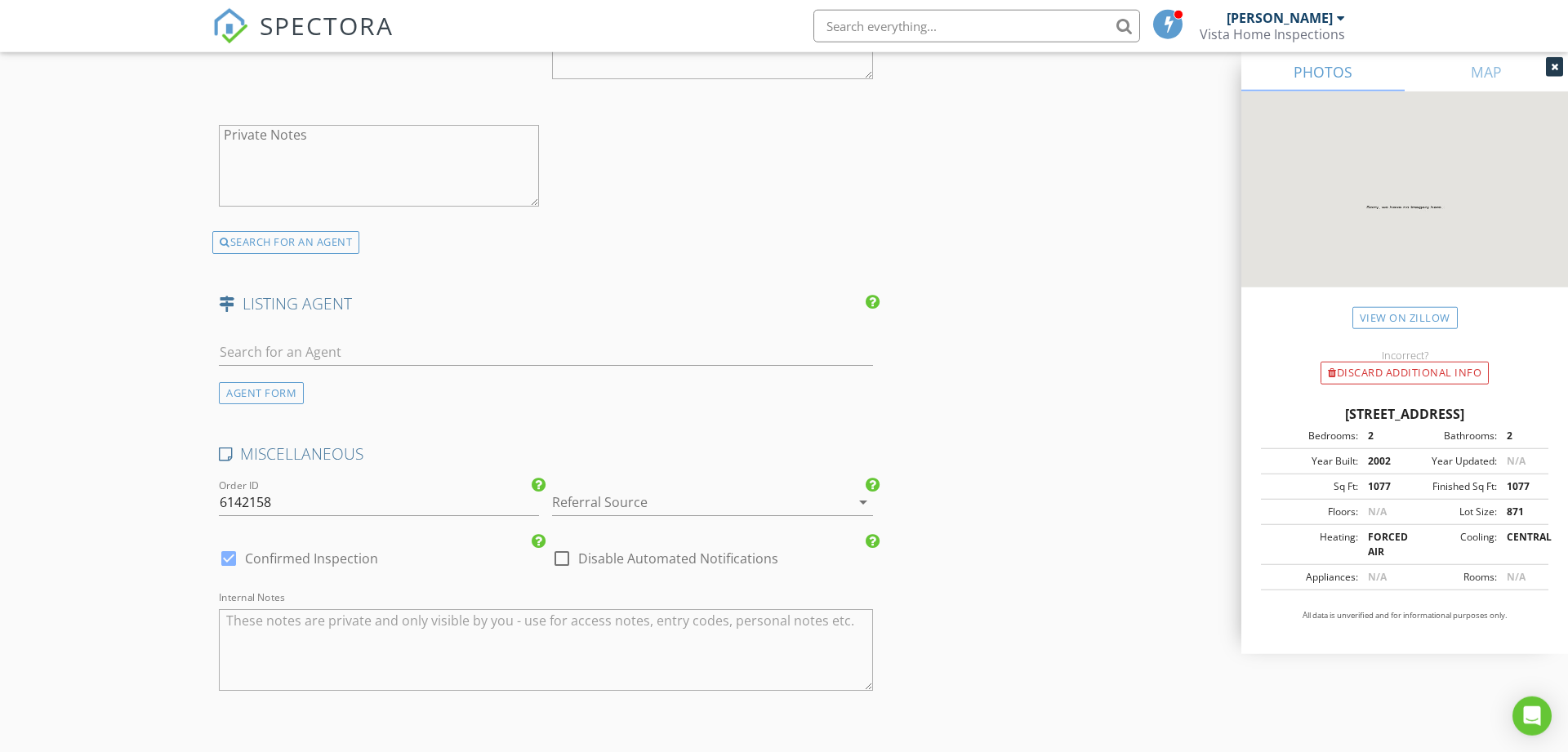
scroll to position [2415, 0]
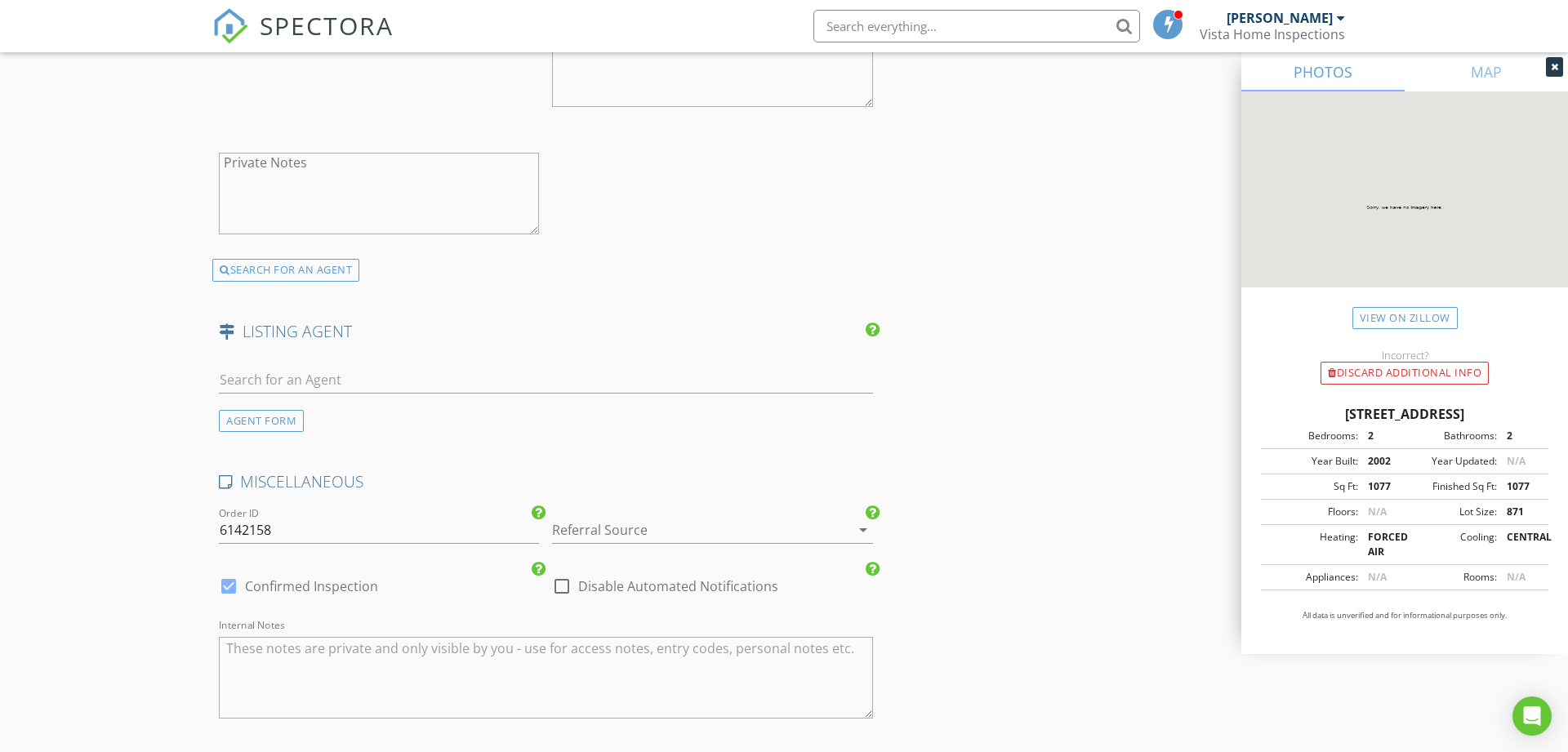
click at [636, 533] on div at bounding box center [689, 530] width 275 height 26
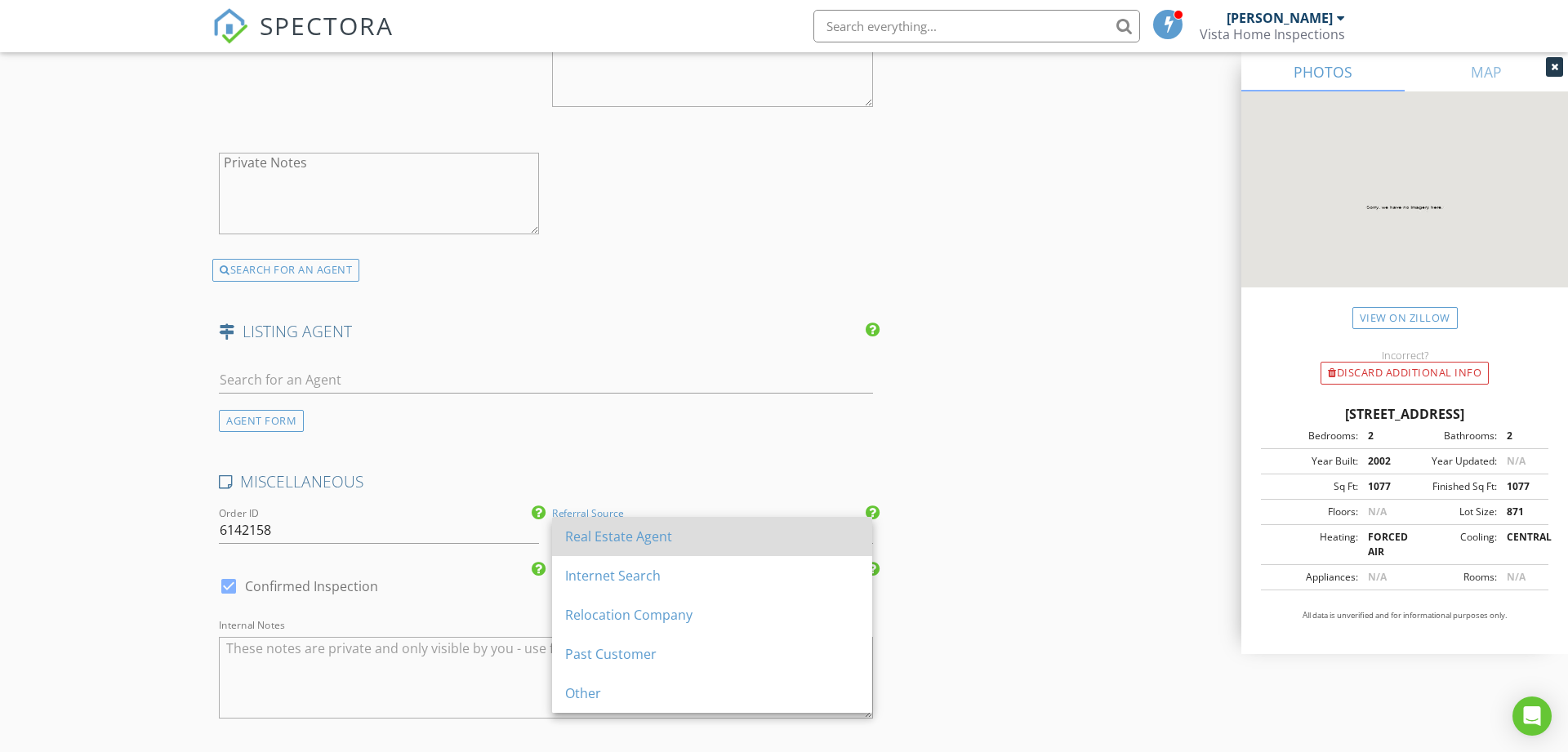
click at [629, 527] on div "Real Estate Agent" at bounding box center [712, 536] width 294 height 20
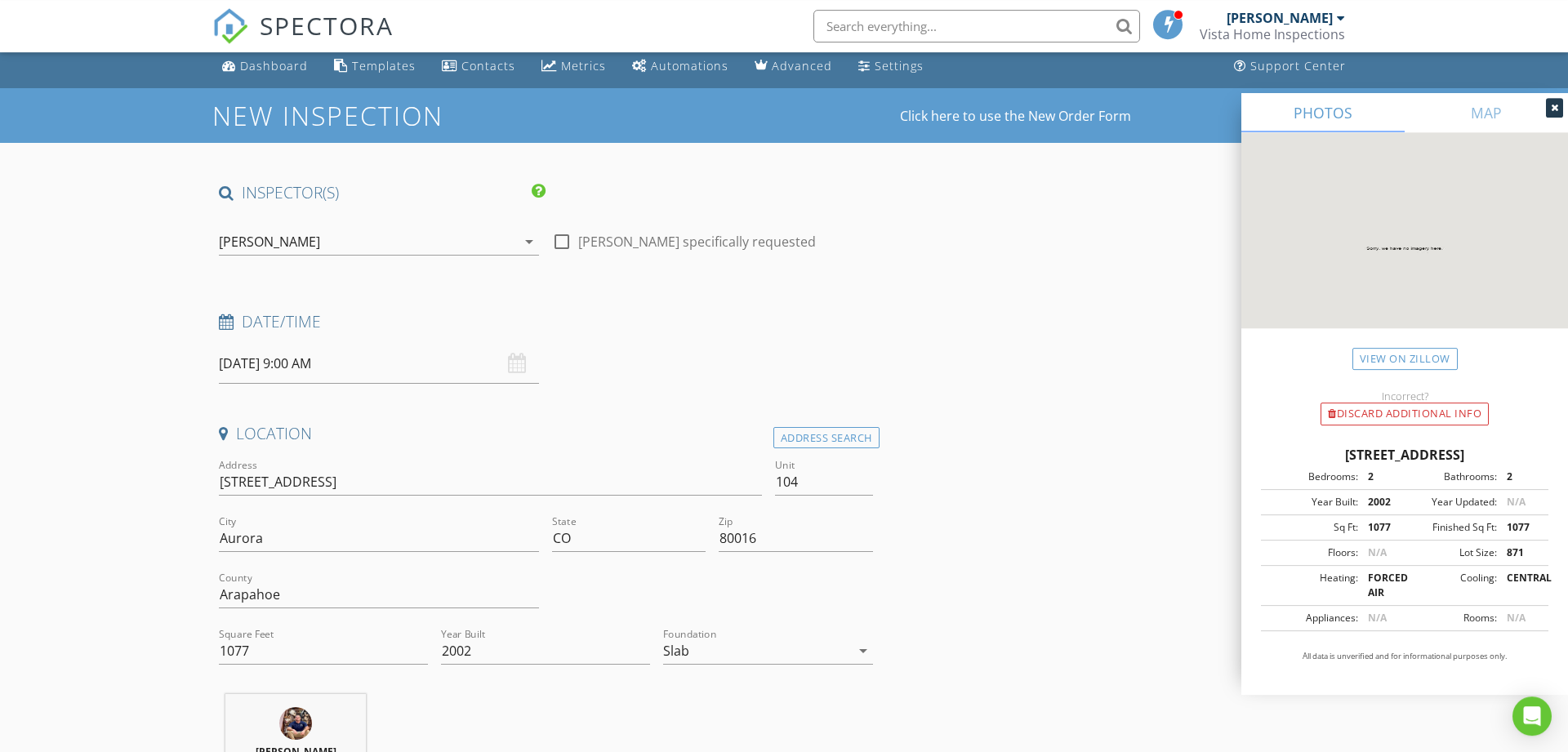
scroll to position [0, 0]
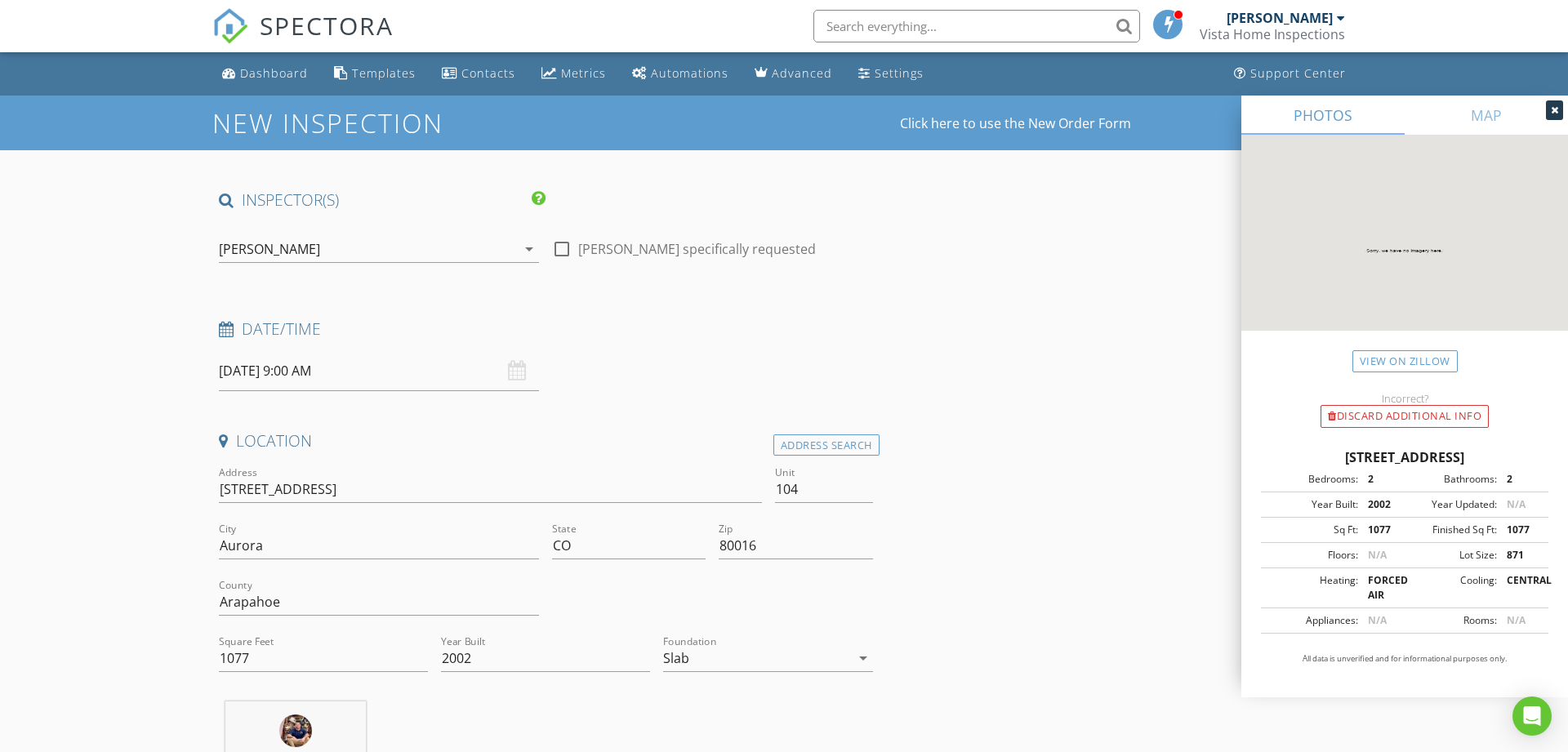
click at [428, 383] on input "[DATE] 9:00 AM" at bounding box center [379, 371] width 320 height 40
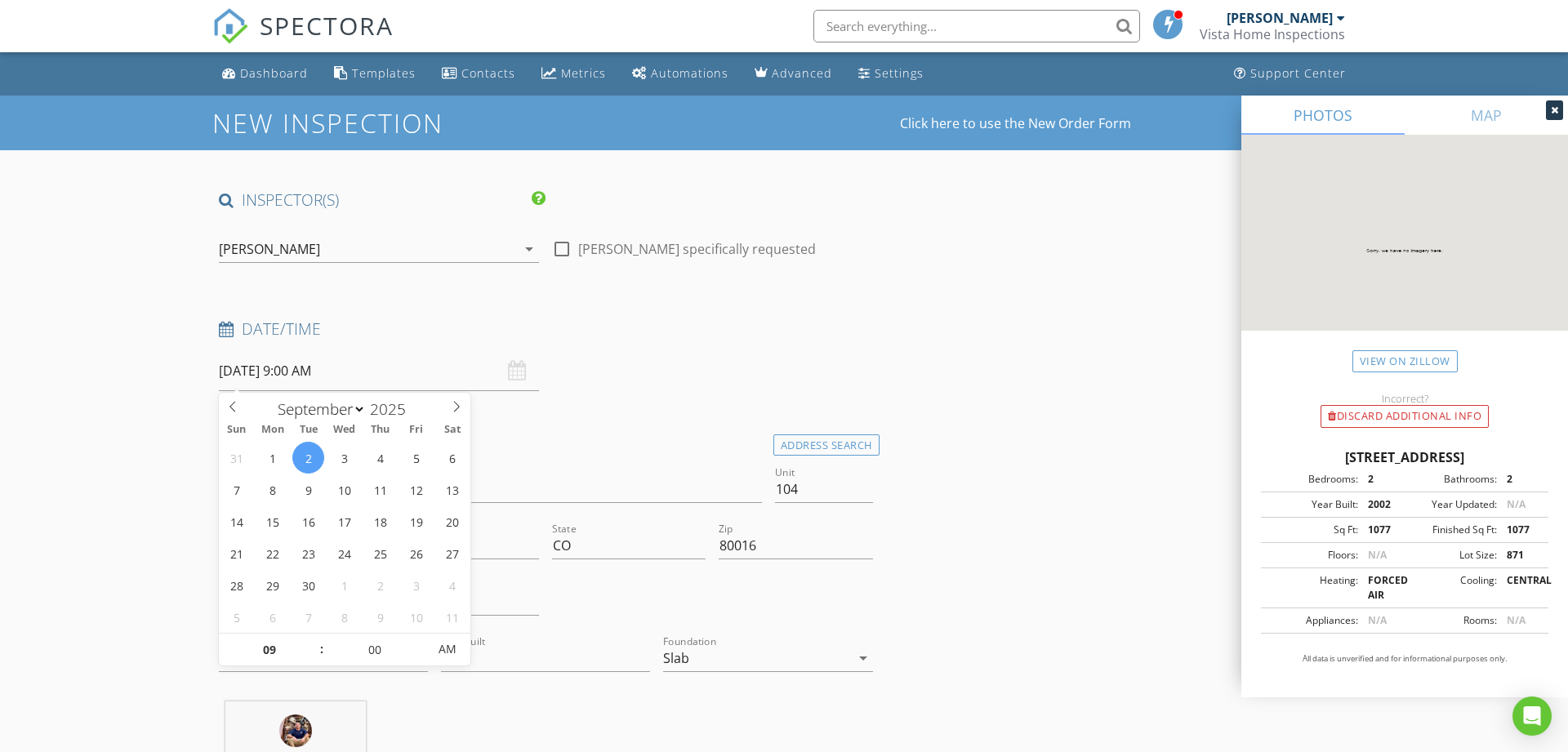
click at [601, 362] on div "Date/Time 09/02/2025 9:00 AM" at bounding box center [546, 354] width 667 height 72
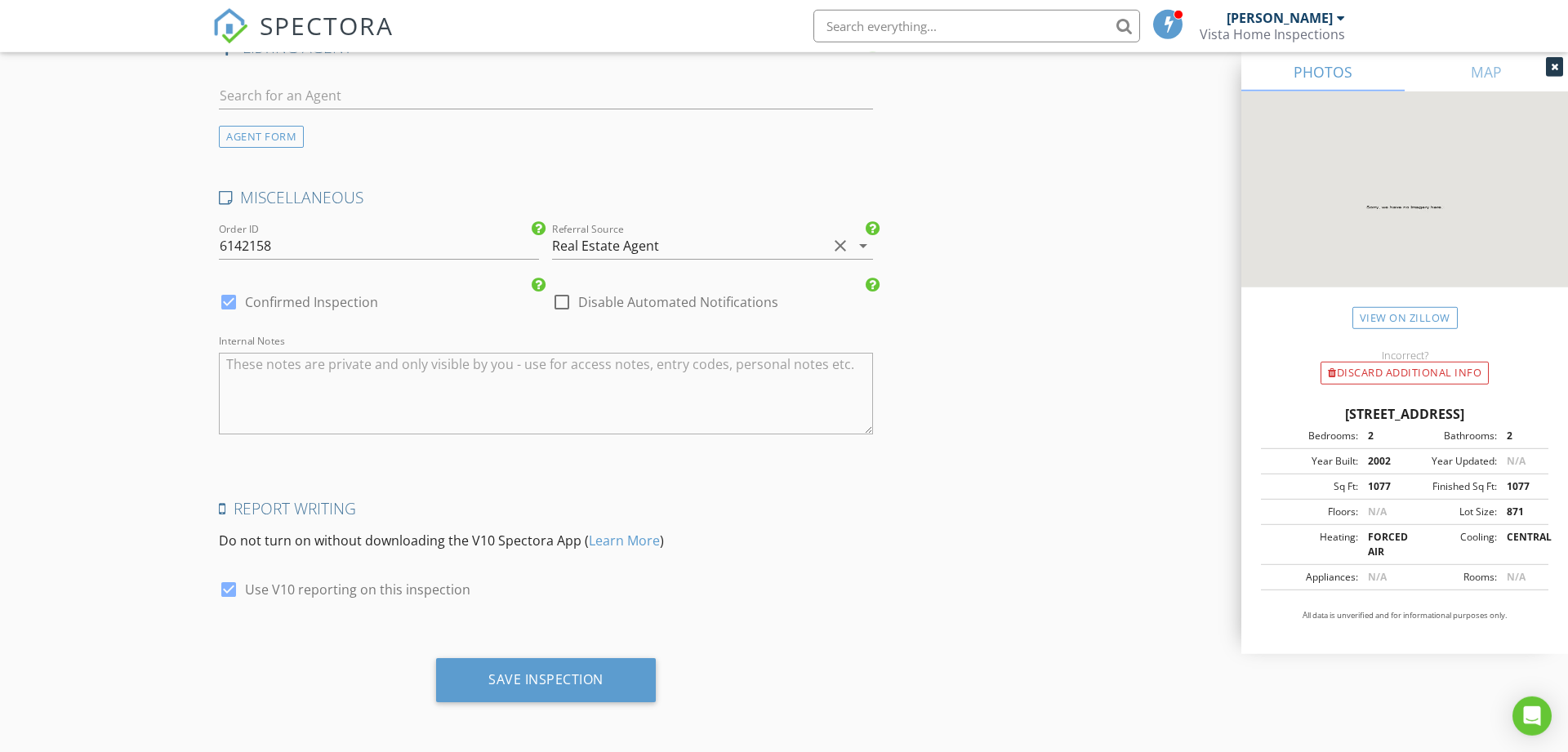
scroll to position [2701, 0]
click at [573, 677] on div "Save Inspection" at bounding box center [545, 677] width 115 height 16
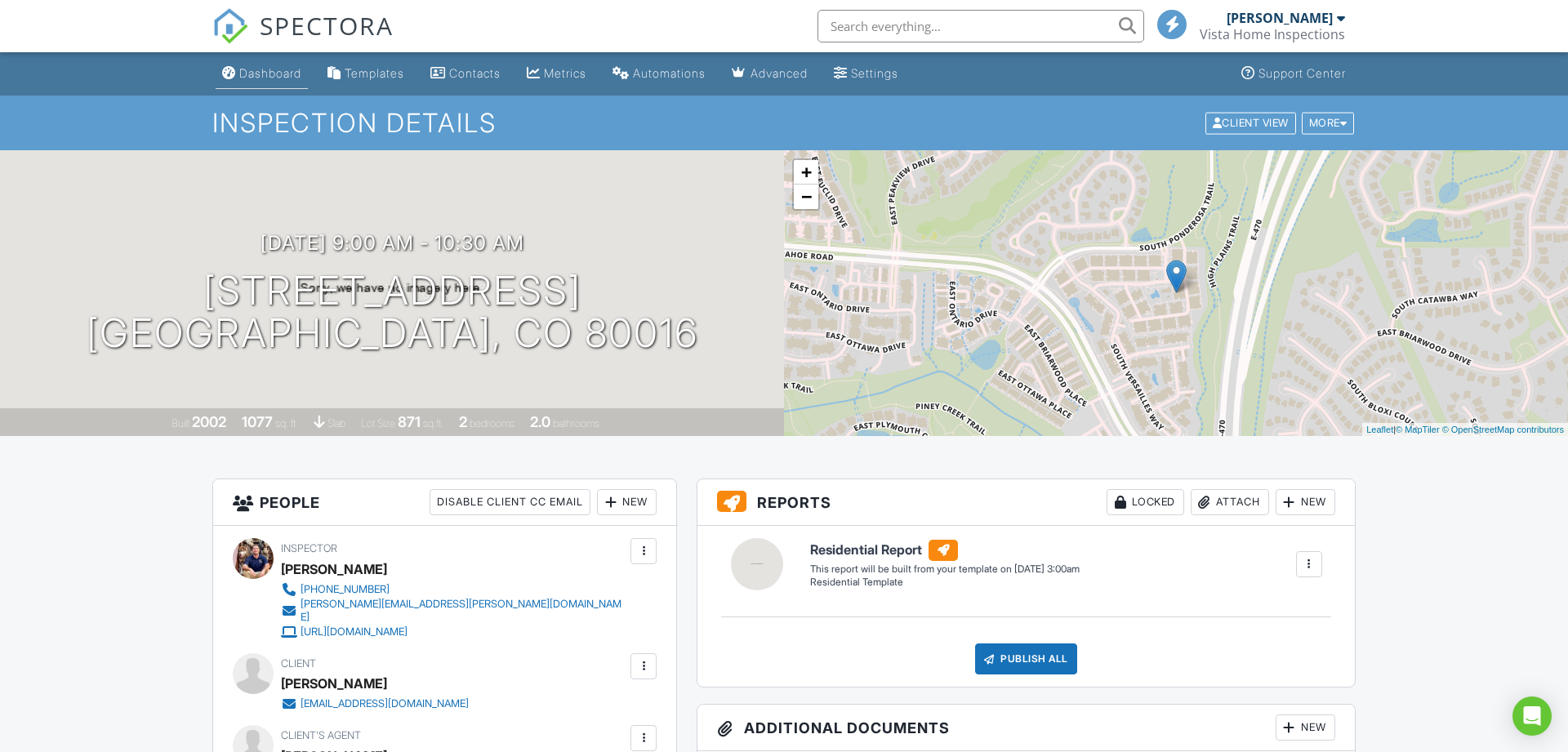
click at [271, 75] on div "Dashboard" at bounding box center [270, 73] width 62 height 14
